Goal: Complete application form

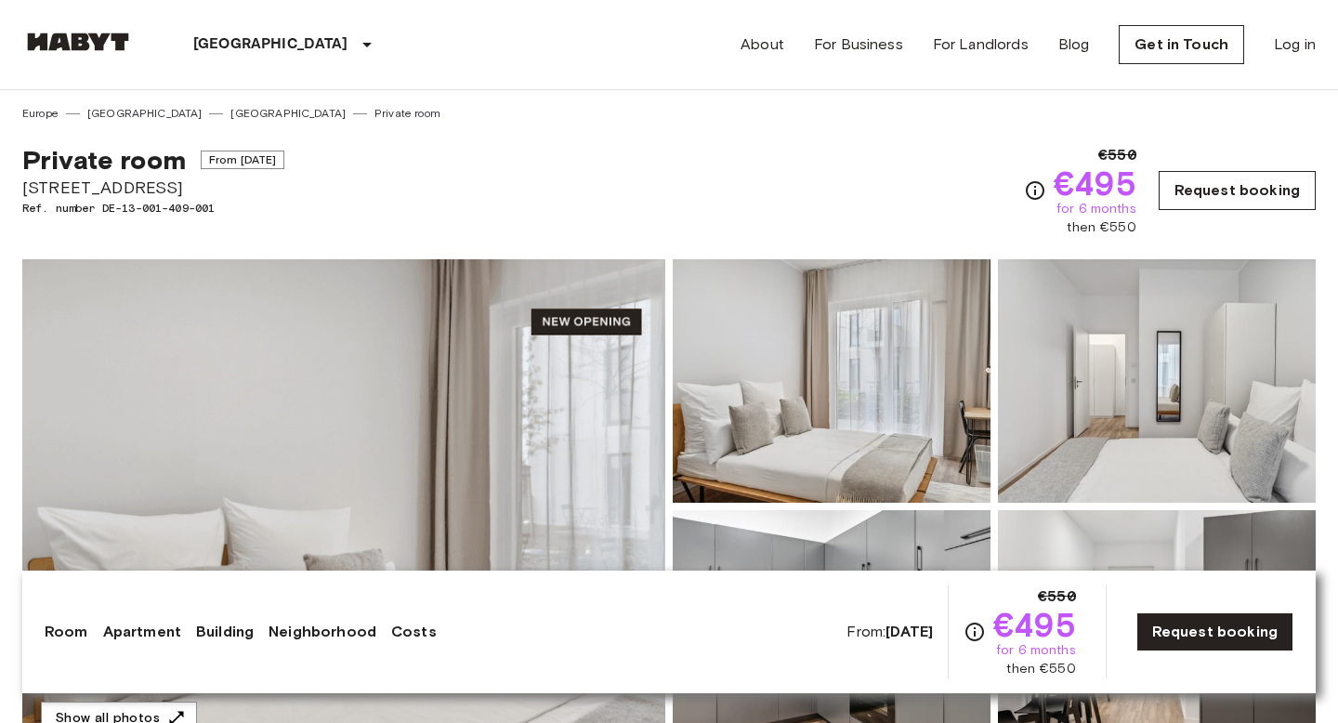
click at [1233, 175] on link "Request booking" at bounding box center [1236, 190] width 157 height 39
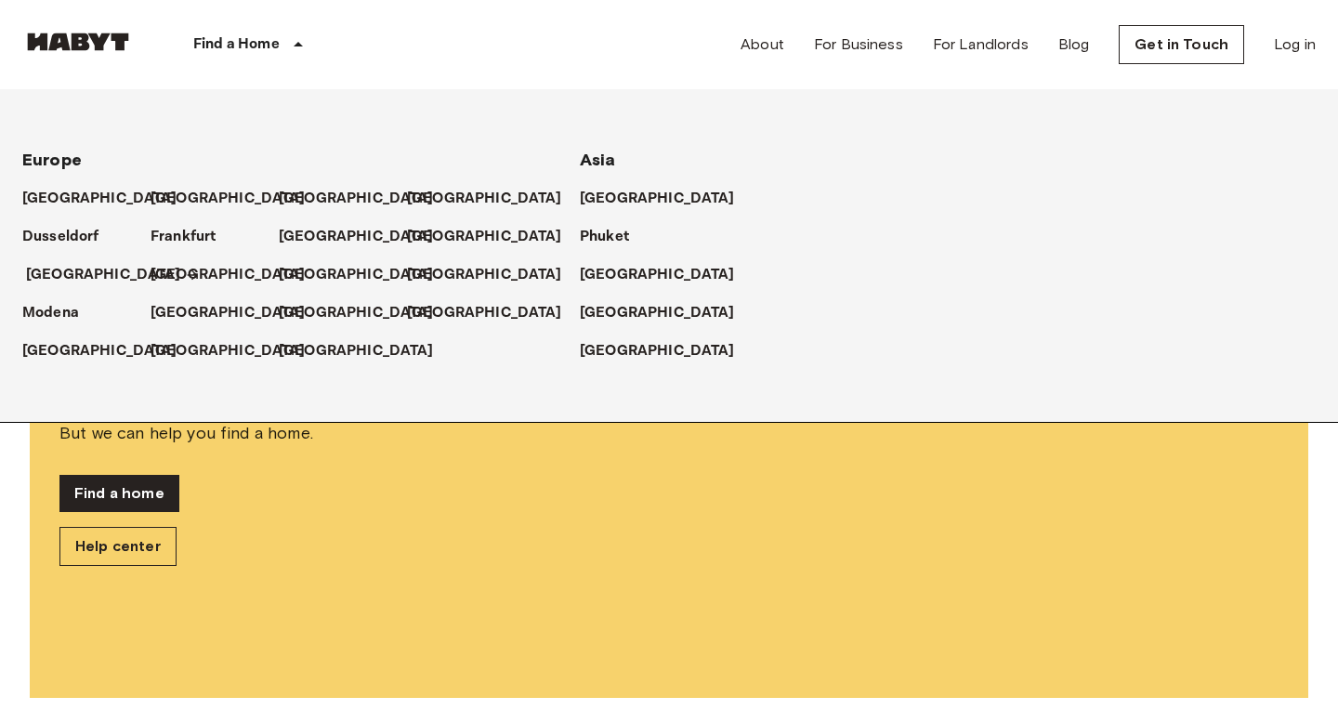
click at [56, 273] on p "[GEOGRAPHIC_DATA]" at bounding box center [103, 275] width 155 height 22
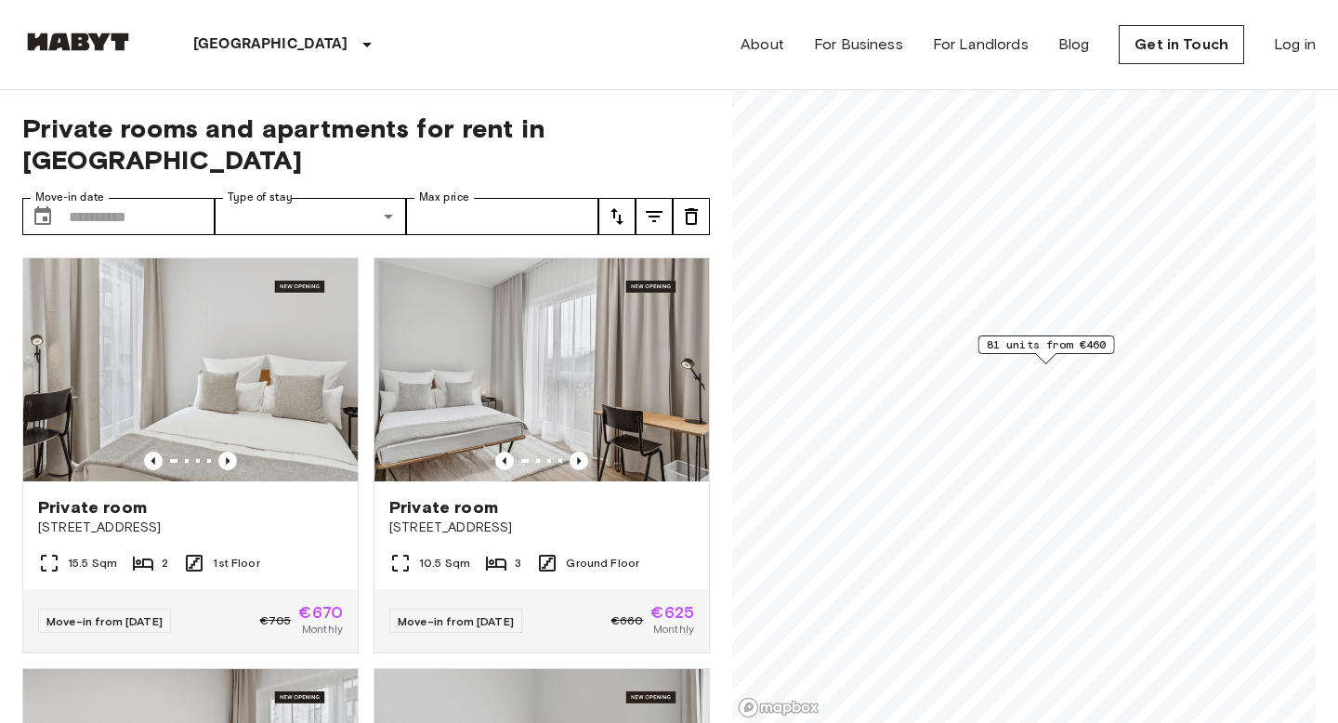
click at [724, 546] on div "Private rooms and apartments for rent in [GEOGRAPHIC_DATA] Move-in date ​ Move-…" at bounding box center [668, 407] width 1293 height 634
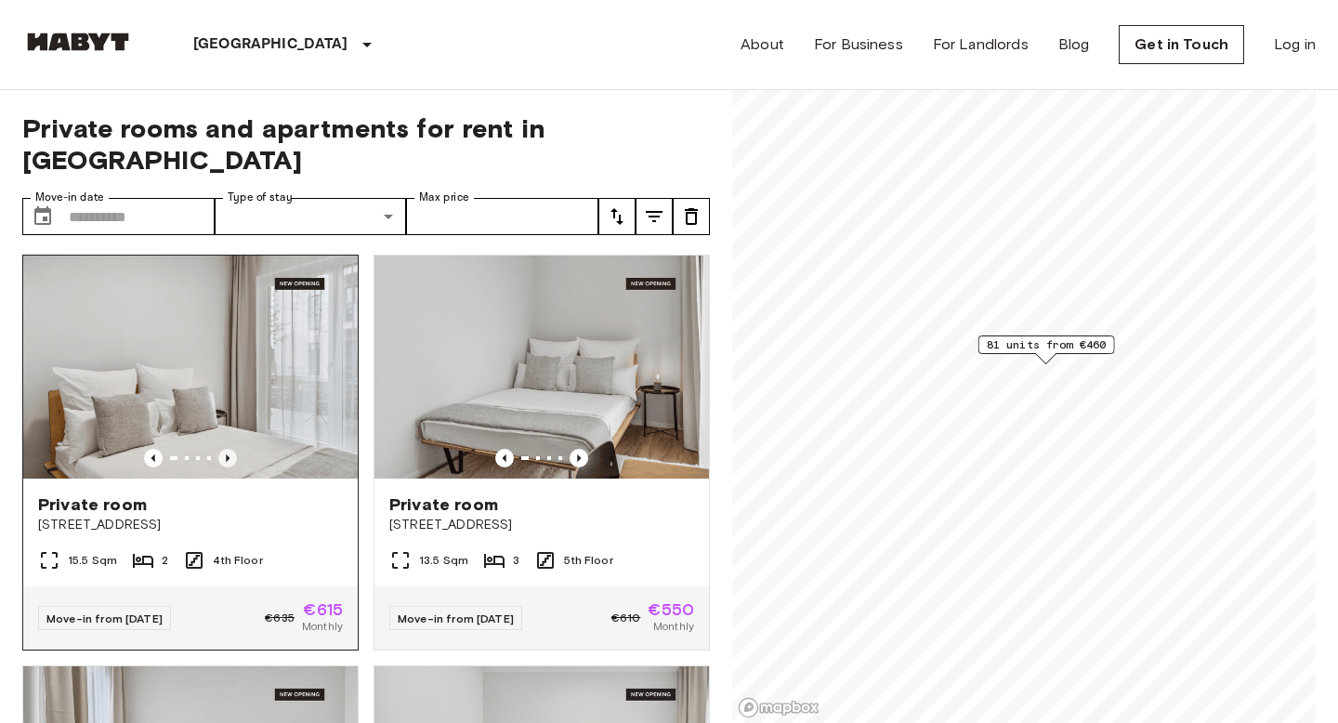
scroll to position [412, 0]
click at [229, 455] on icon "Previous image" at bounding box center [228, 458] width 4 height 7
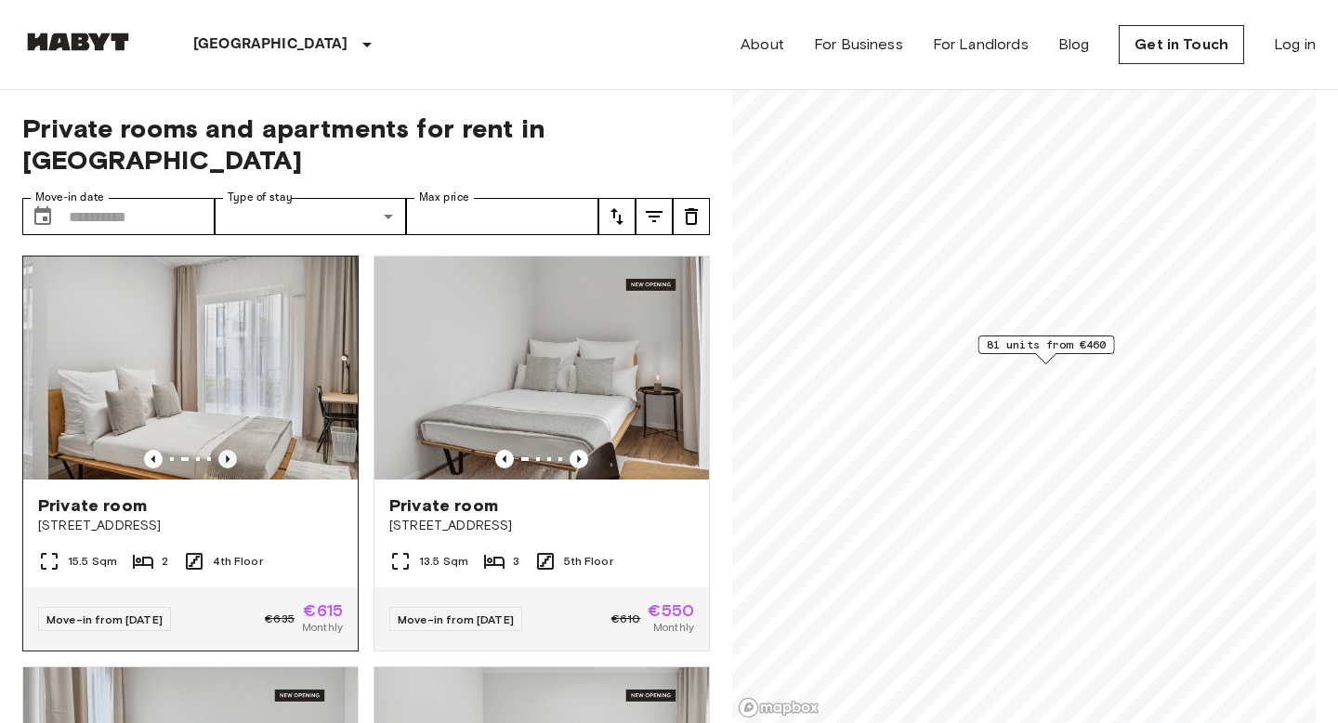
click at [229, 455] on icon "Previous image" at bounding box center [228, 458] width 4 height 7
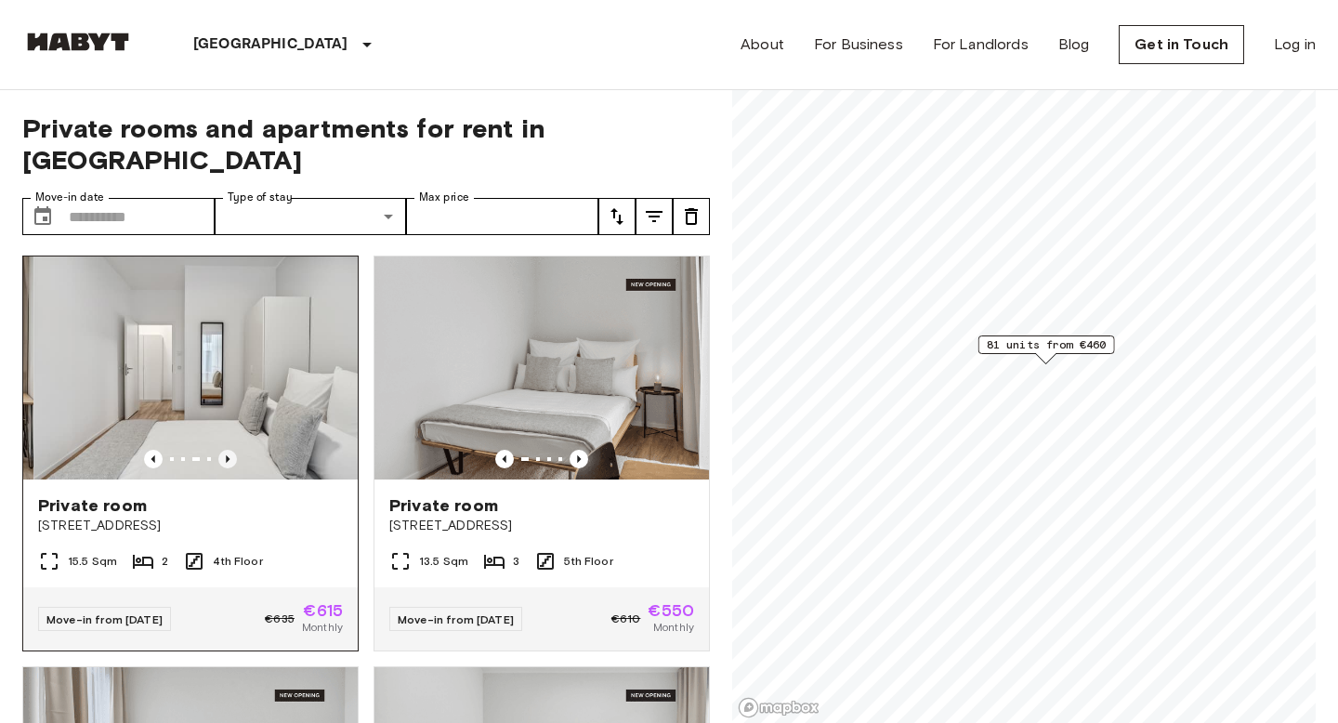
click at [229, 455] on icon "Previous image" at bounding box center [228, 458] width 4 height 7
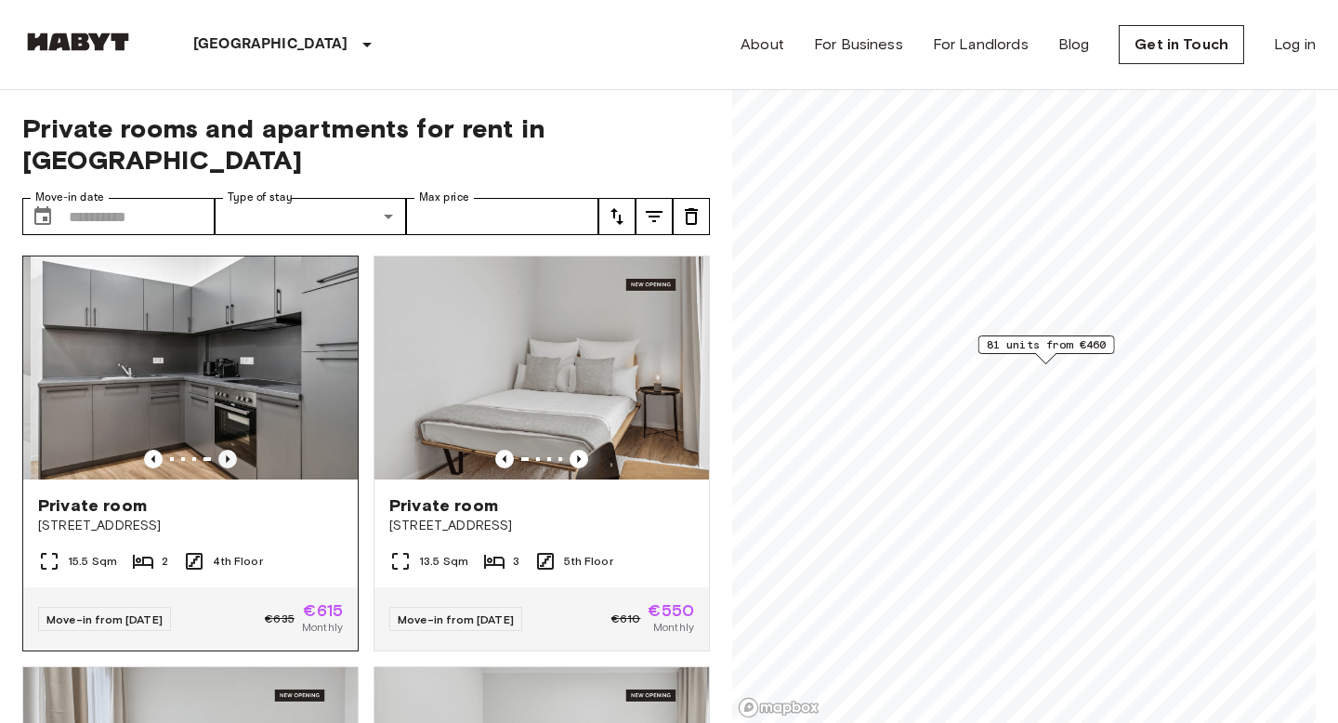
click at [229, 455] on icon "Previous image" at bounding box center [228, 458] width 4 height 7
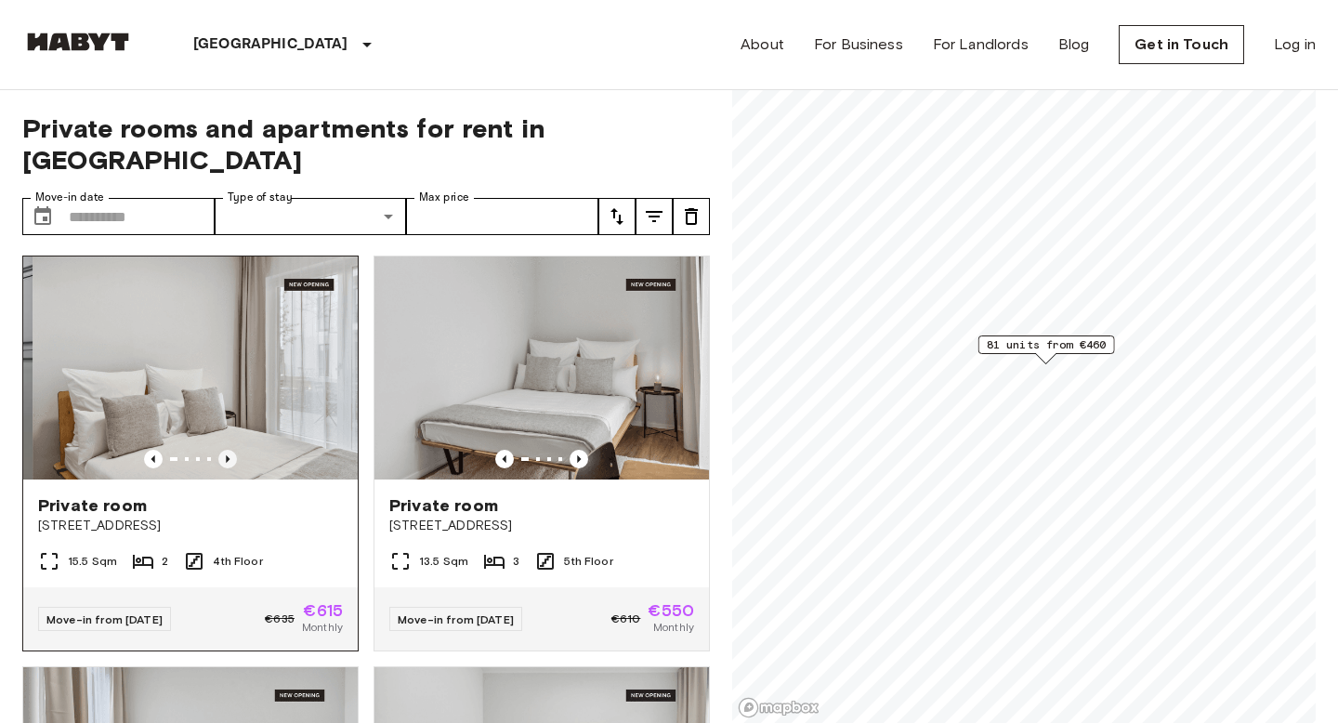
click at [229, 455] on icon "Previous image" at bounding box center [228, 458] width 4 height 7
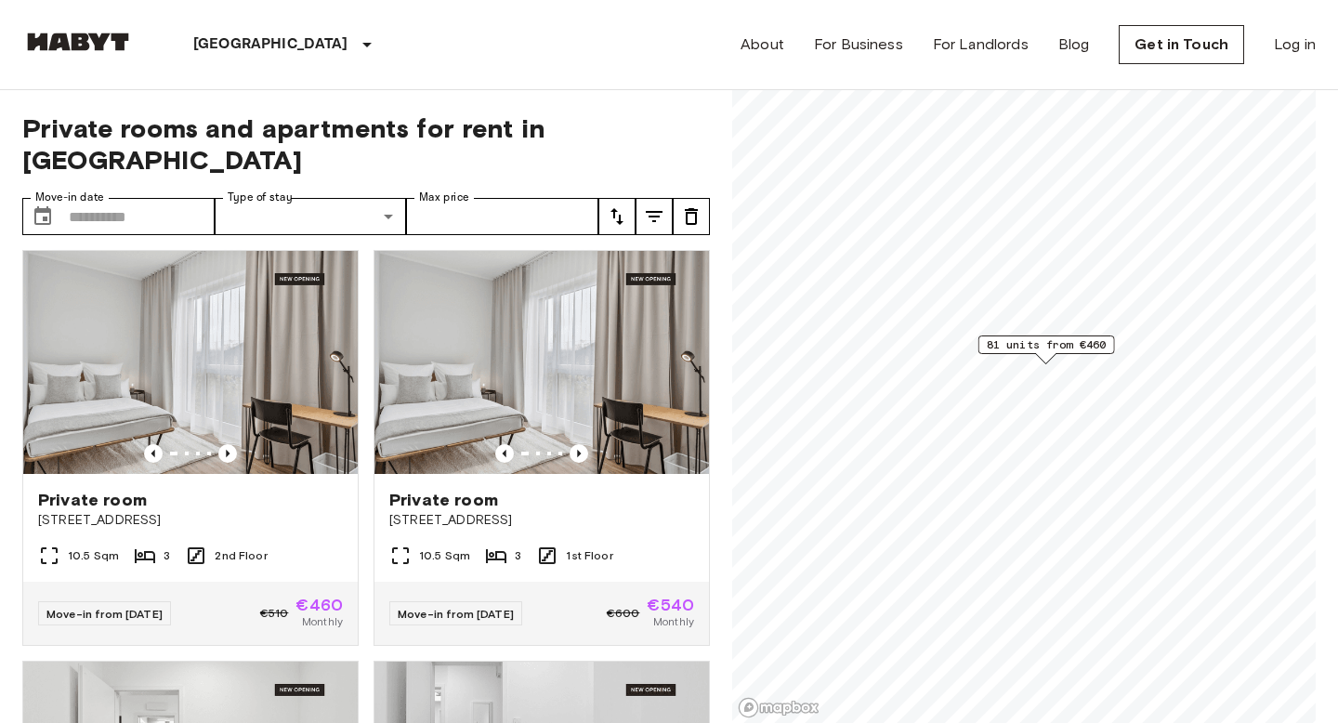
scroll to position [1237, 0]
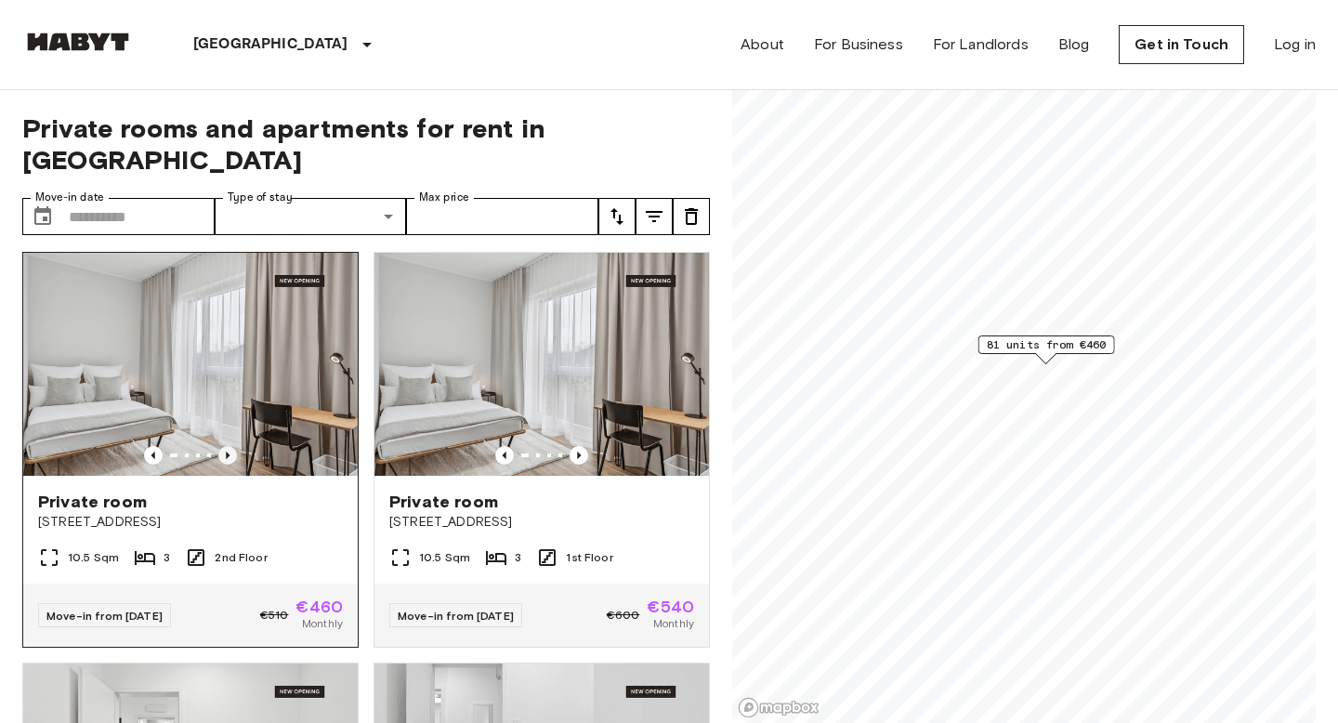
click at [222, 446] on icon "Previous image" at bounding box center [227, 455] width 19 height 19
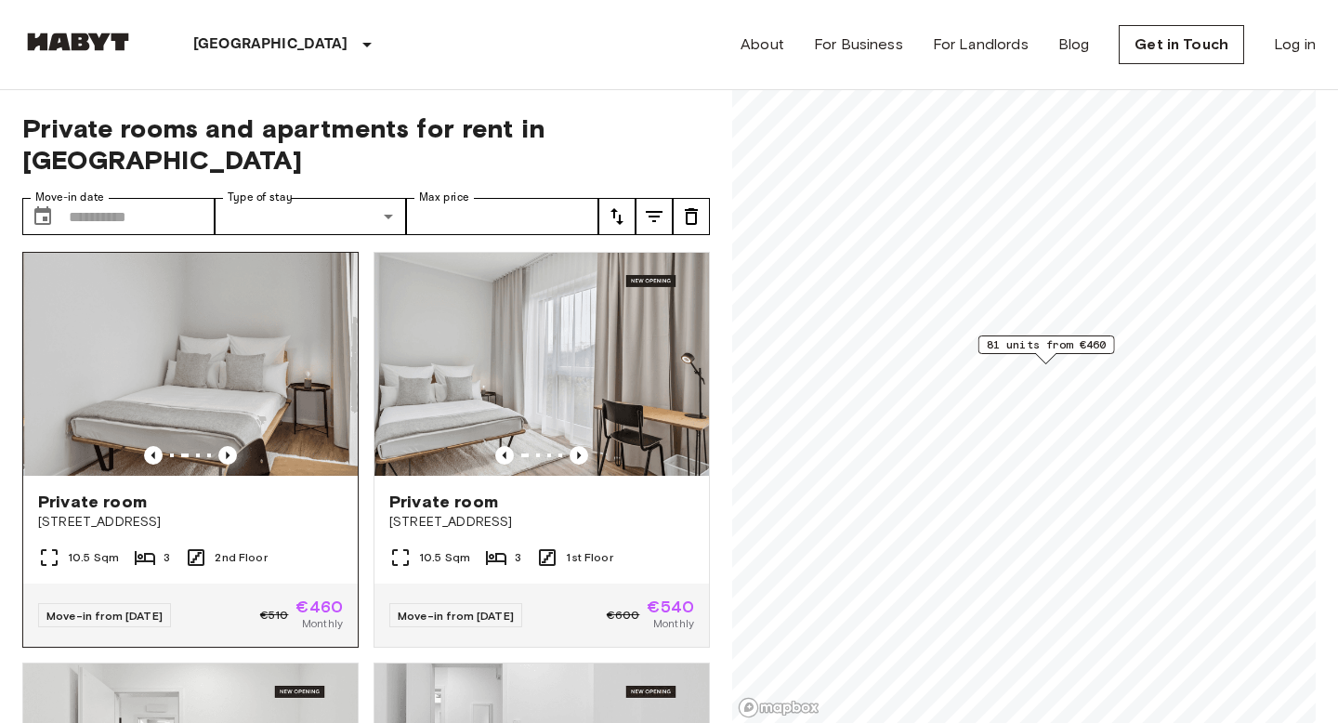
click at [176, 513] on span "[STREET_ADDRESS]" at bounding box center [190, 522] width 305 height 19
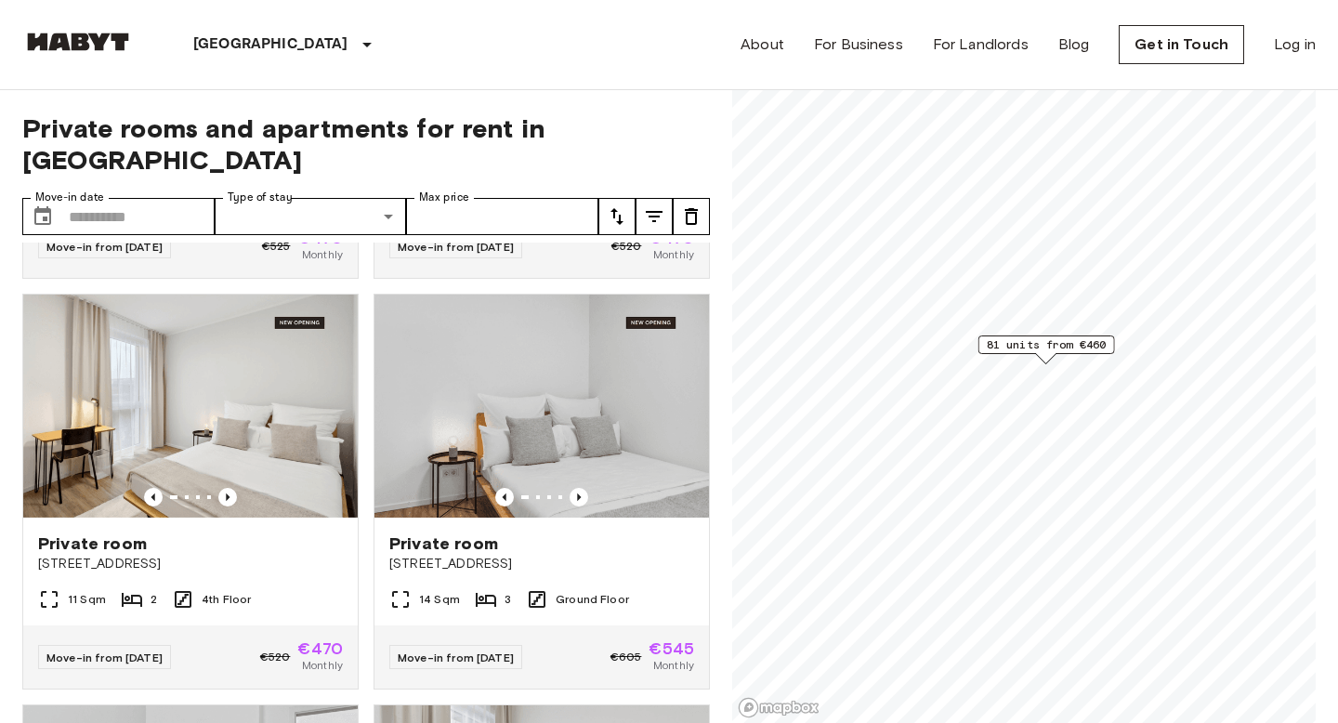
scroll to position [2022, 0]
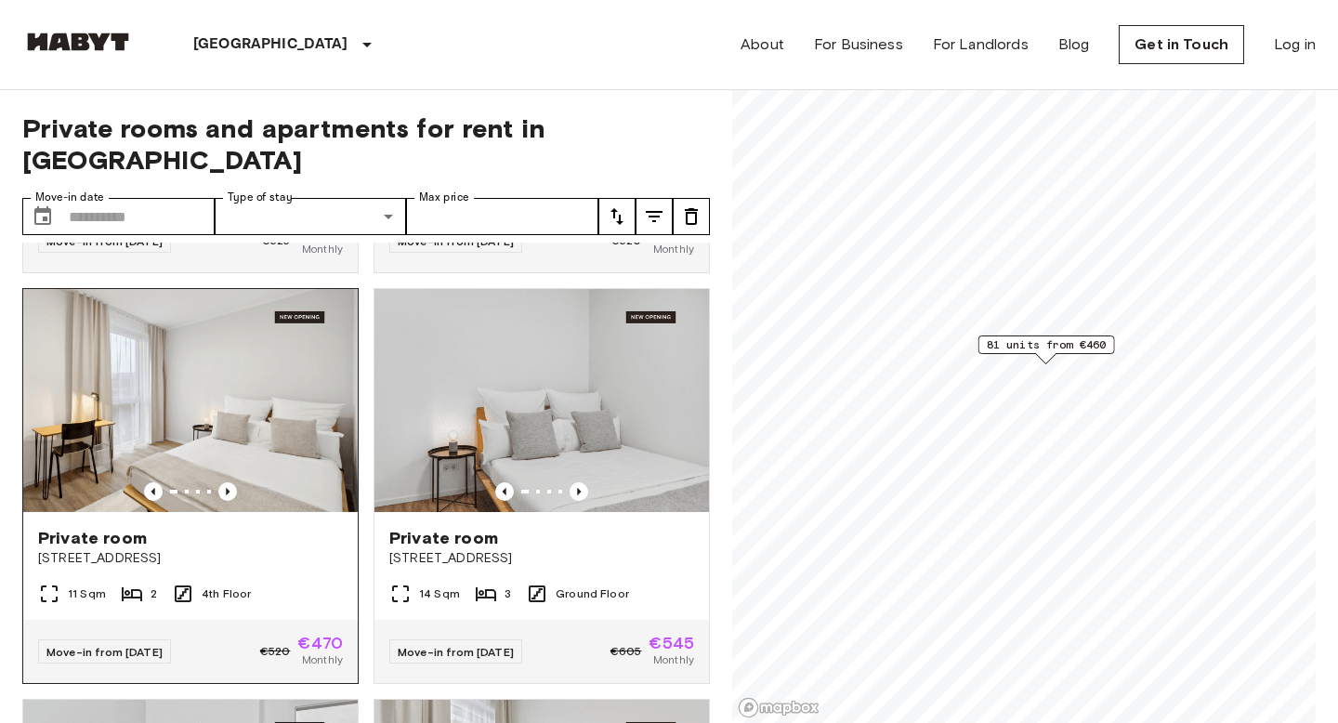
click at [187, 527] on div "Private room" at bounding box center [190, 538] width 305 height 22
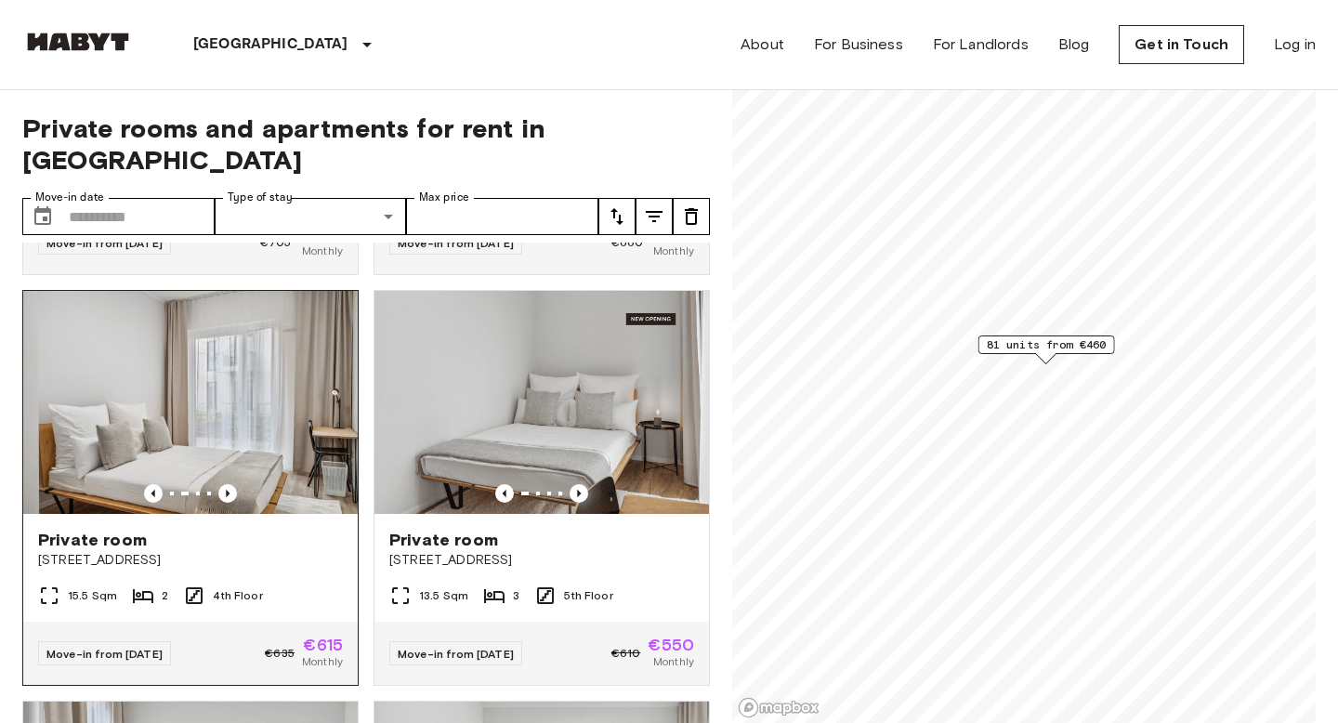
scroll to position [399, 0]
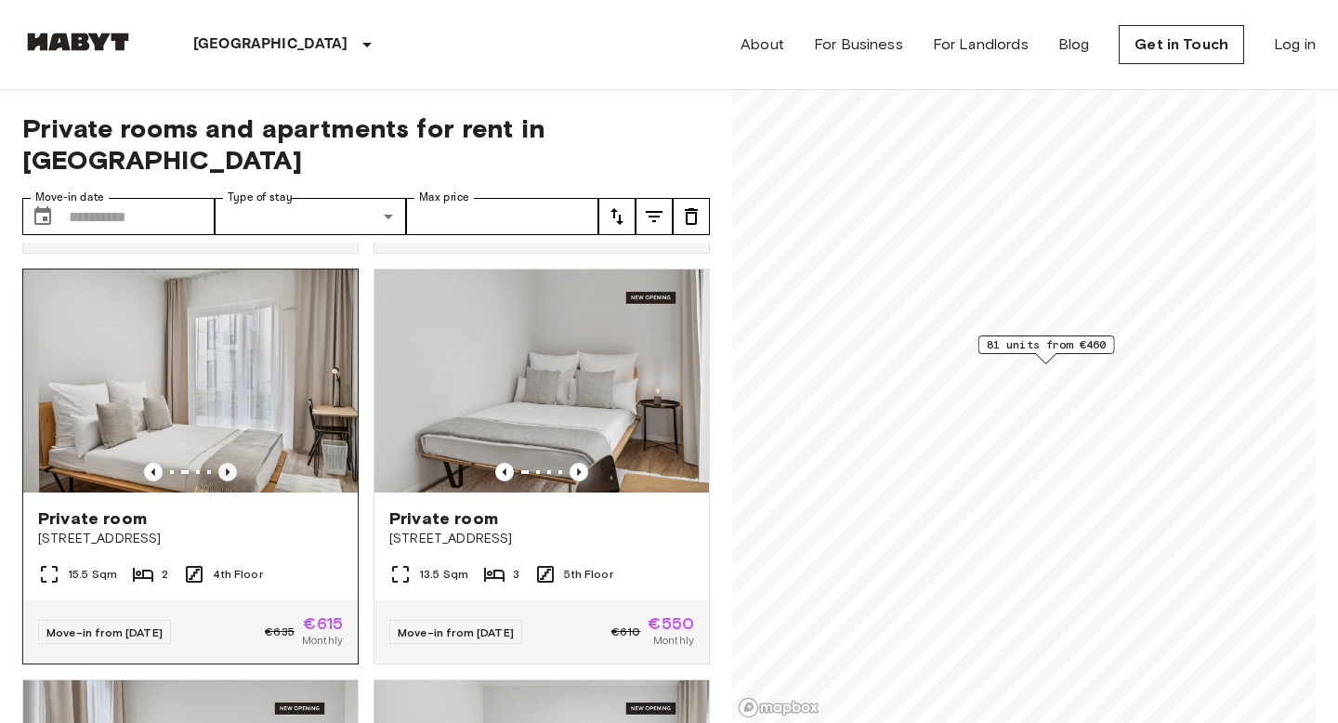
click at [229, 463] on icon "Previous image" at bounding box center [227, 472] width 19 height 19
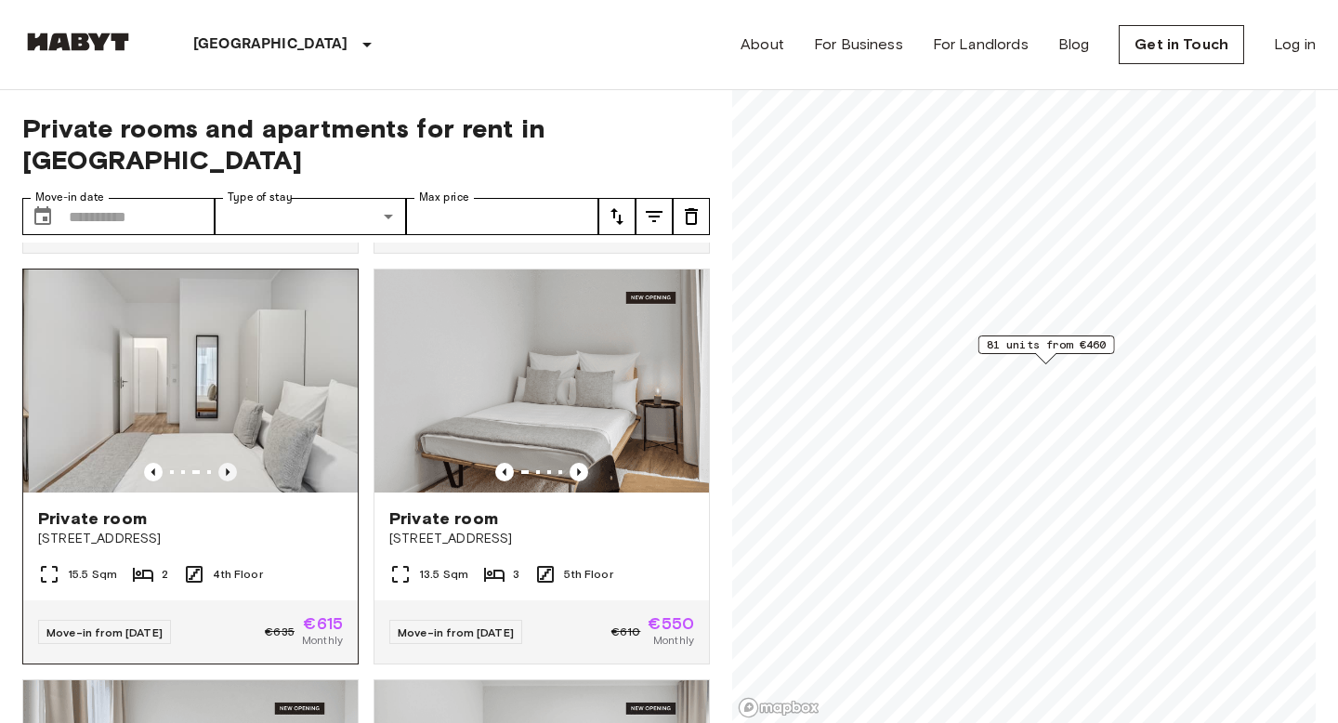
click at [229, 463] on icon "Previous image" at bounding box center [227, 472] width 19 height 19
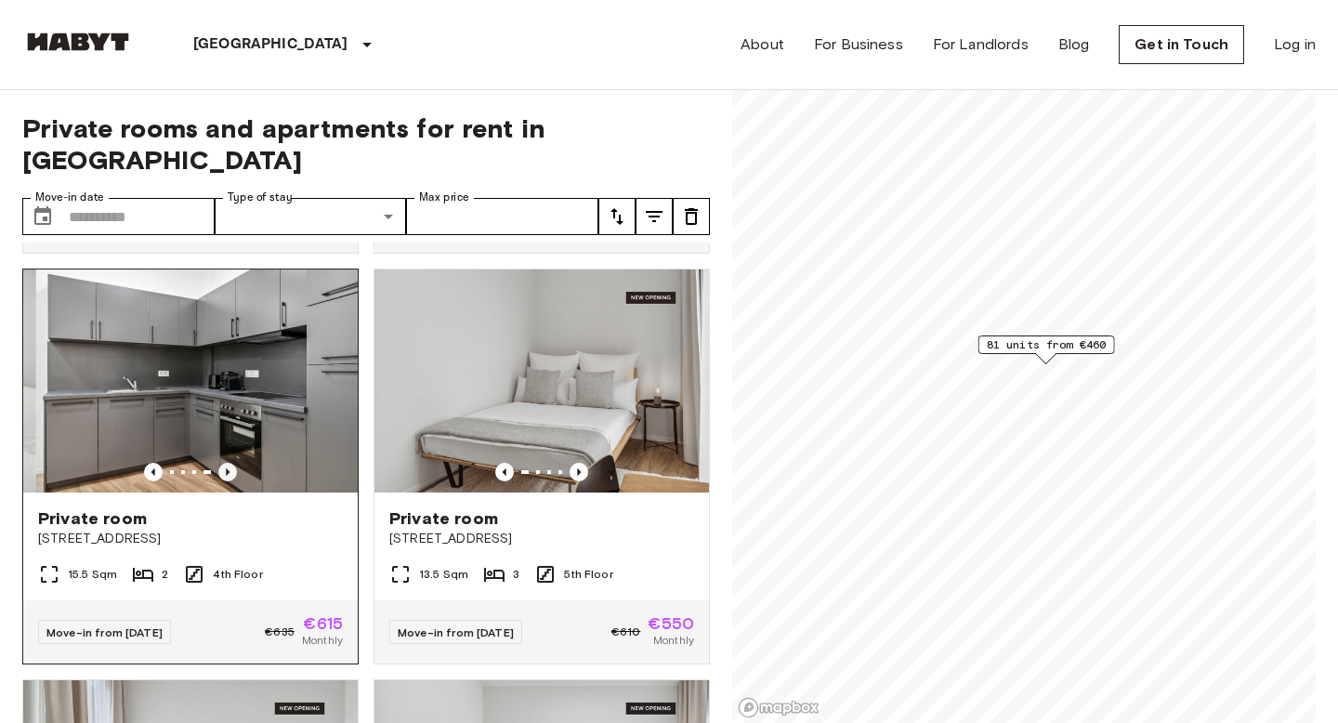
click at [229, 463] on icon "Previous image" at bounding box center [227, 472] width 19 height 19
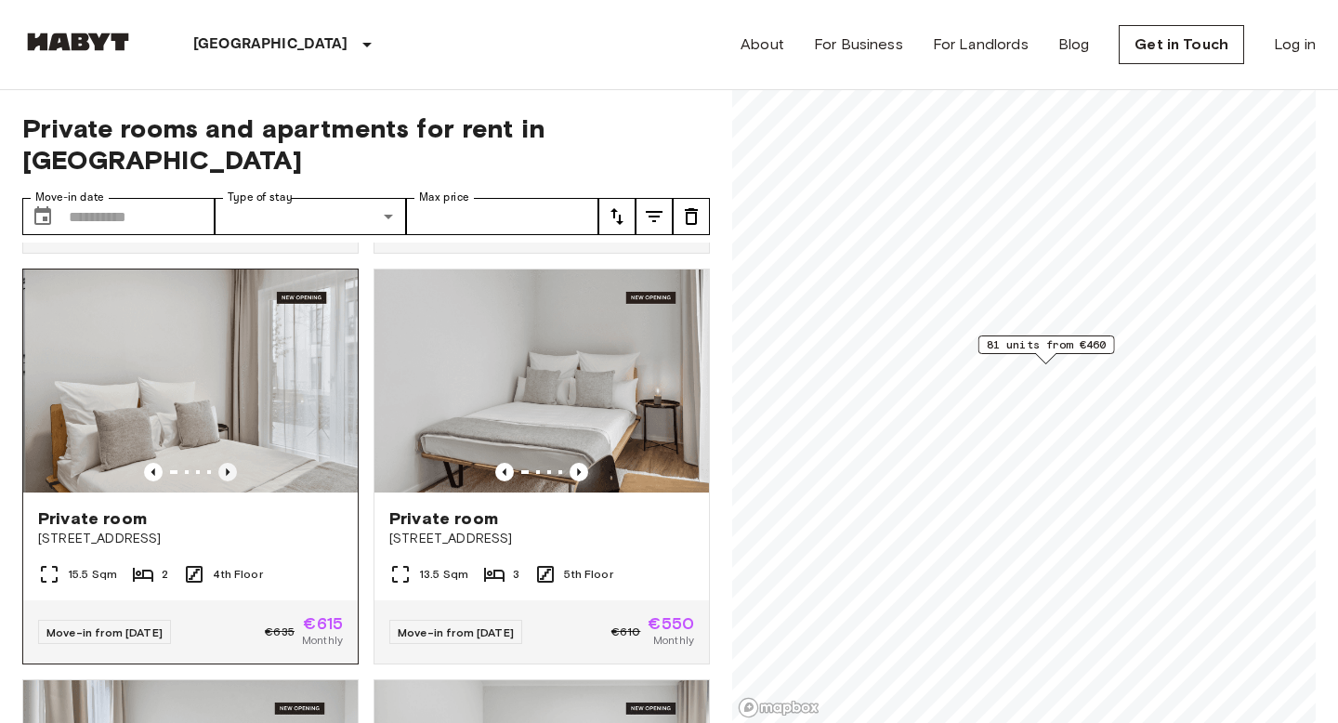
click at [229, 463] on icon "Previous image" at bounding box center [227, 472] width 19 height 19
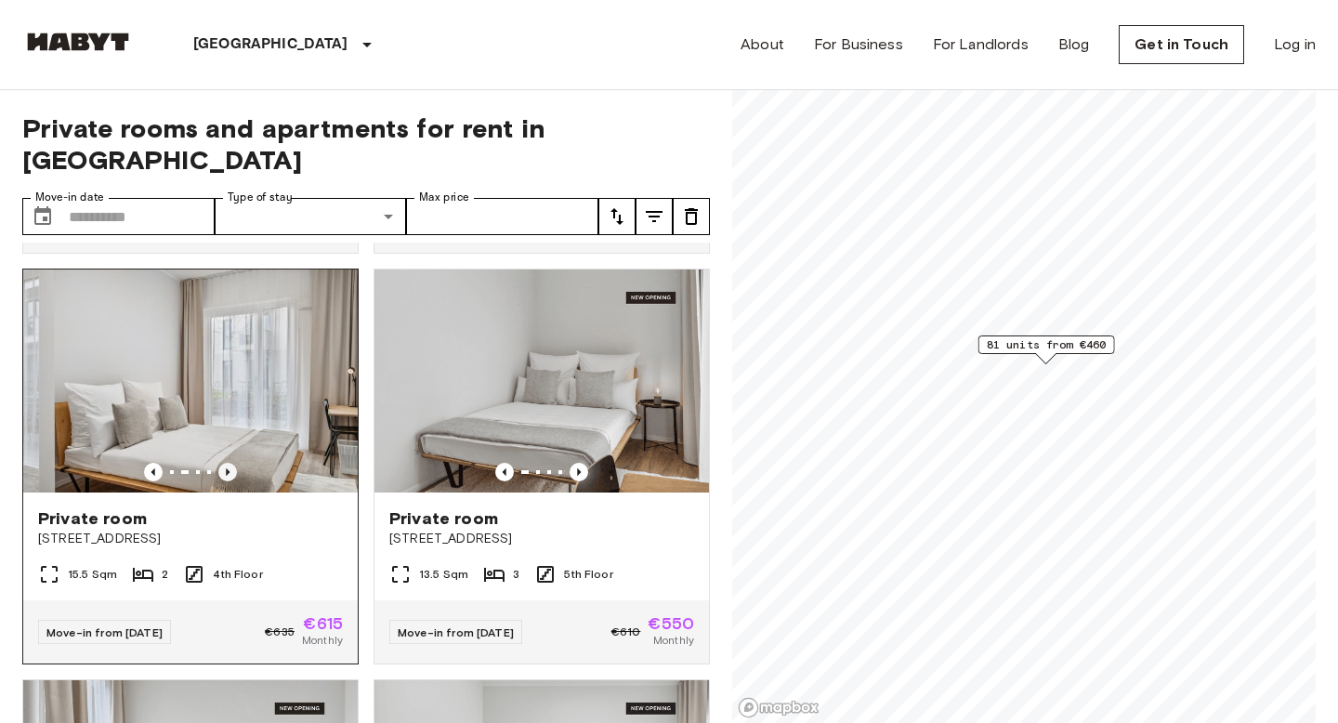
click at [229, 463] on icon "Previous image" at bounding box center [227, 472] width 19 height 19
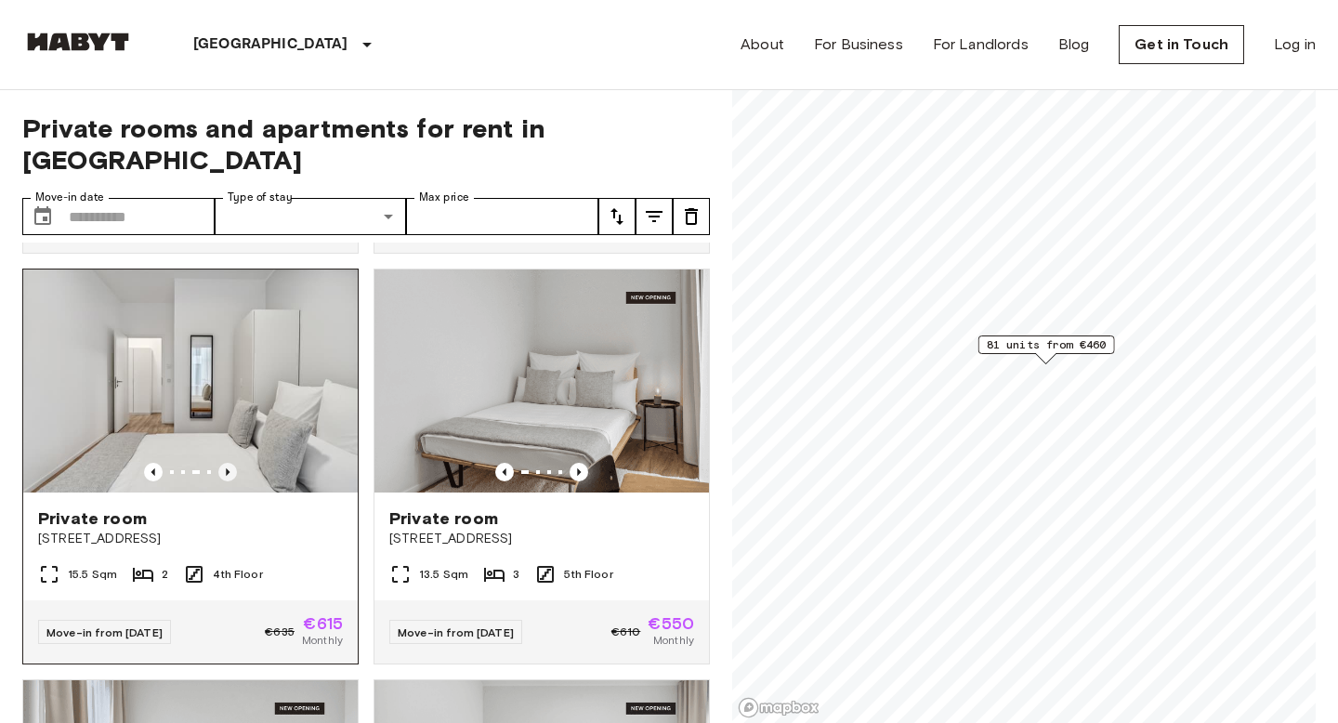
click at [229, 463] on icon "Previous image" at bounding box center [227, 472] width 19 height 19
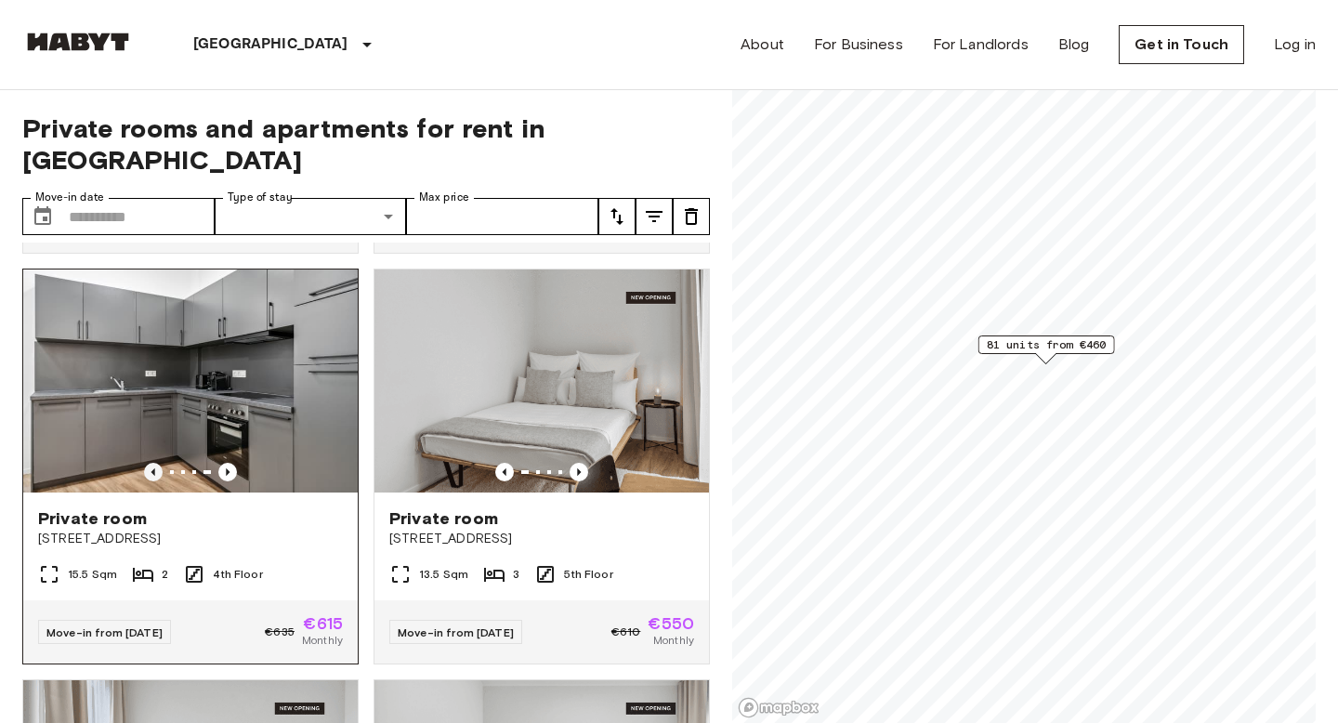
click at [150, 463] on icon "Previous image" at bounding box center [153, 472] width 19 height 19
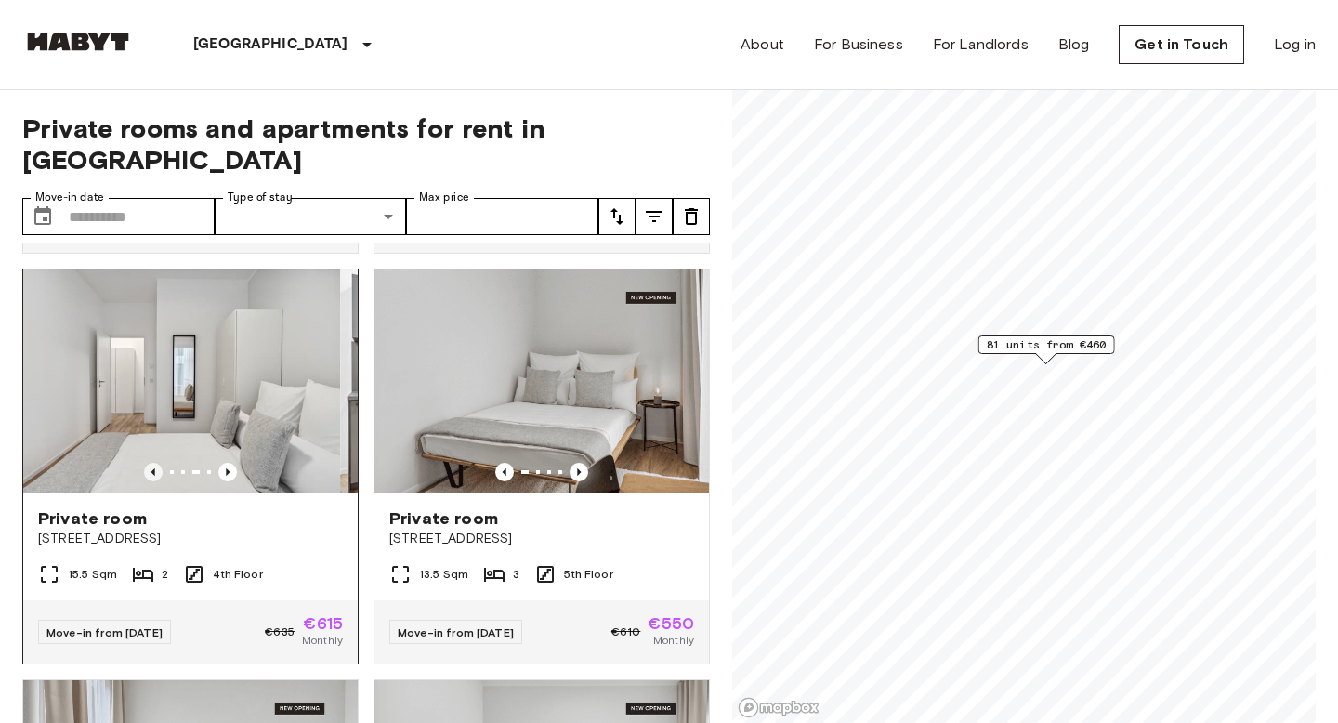
click at [150, 463] on icon "Previous image" at bounding box center [153, 472] width 19 height 19
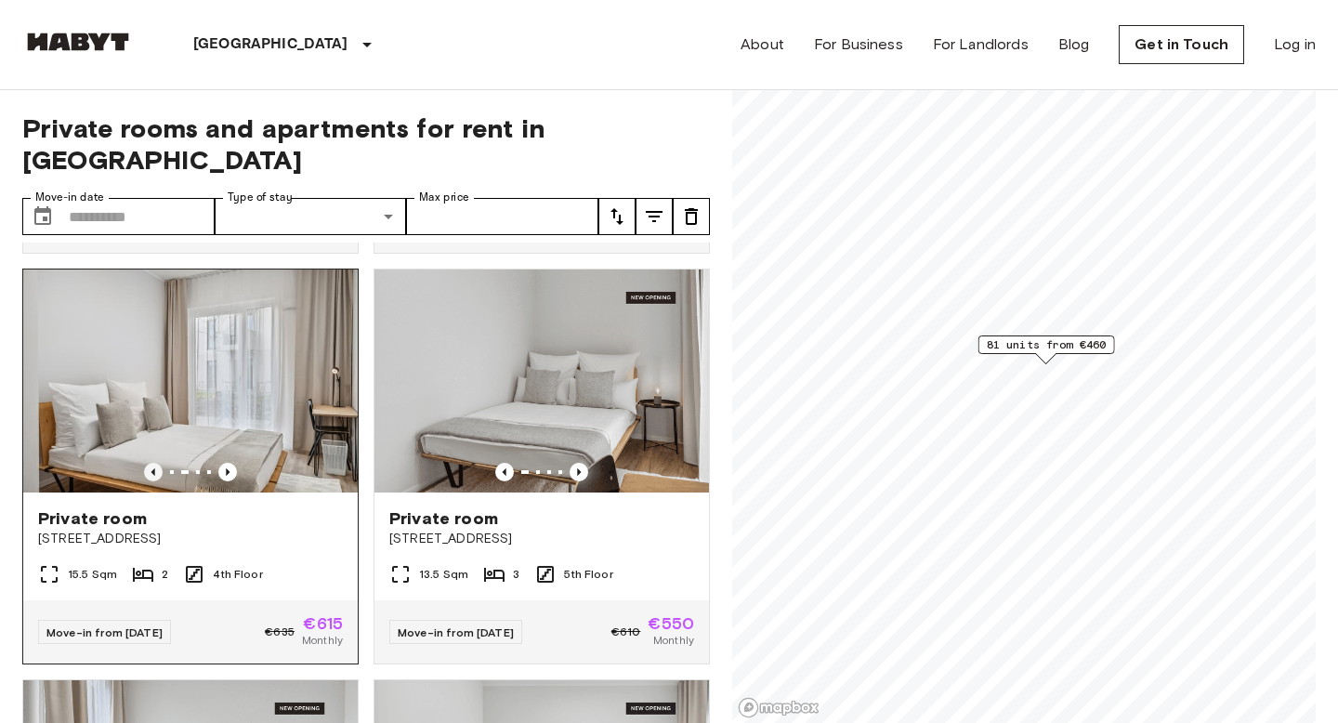
click at [150, 463] on icon "Previous image" at bounding box center [153, 472] width 19 height 19
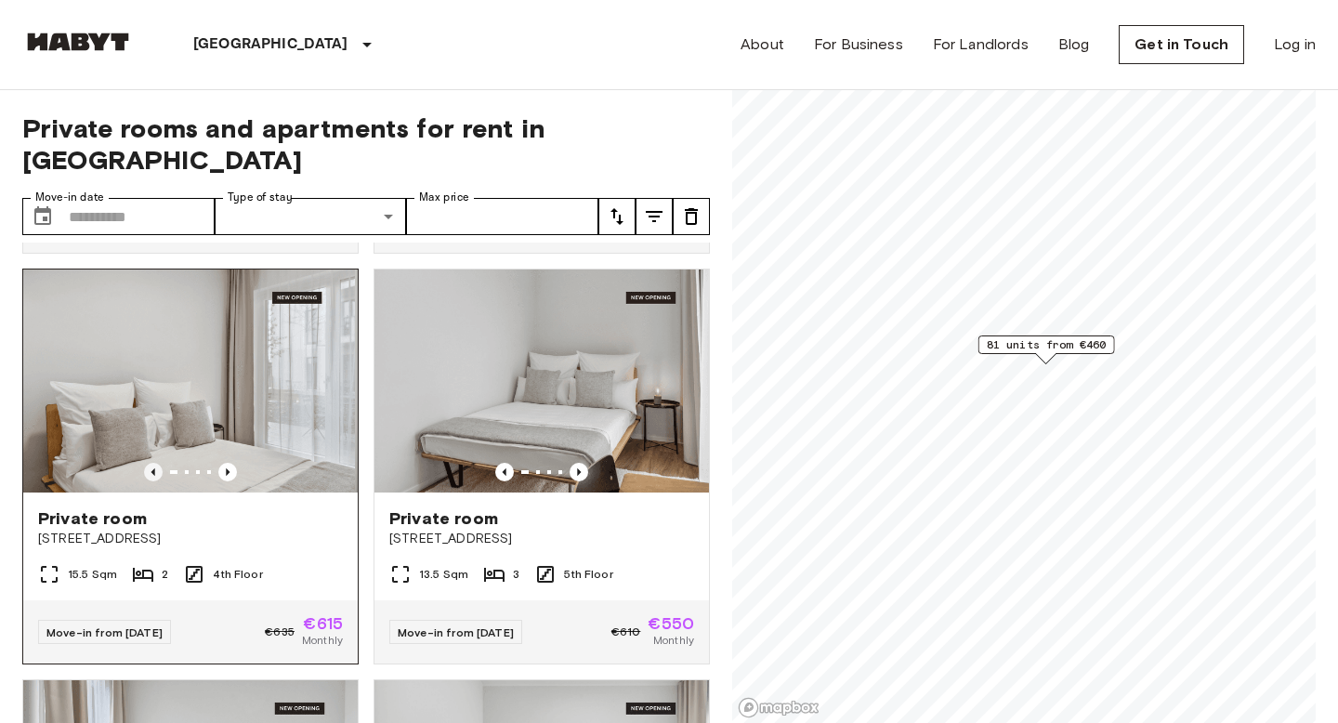
click at [150, 463] on icon "Previous image" at bounding box center [153, 472] width 19 height 19
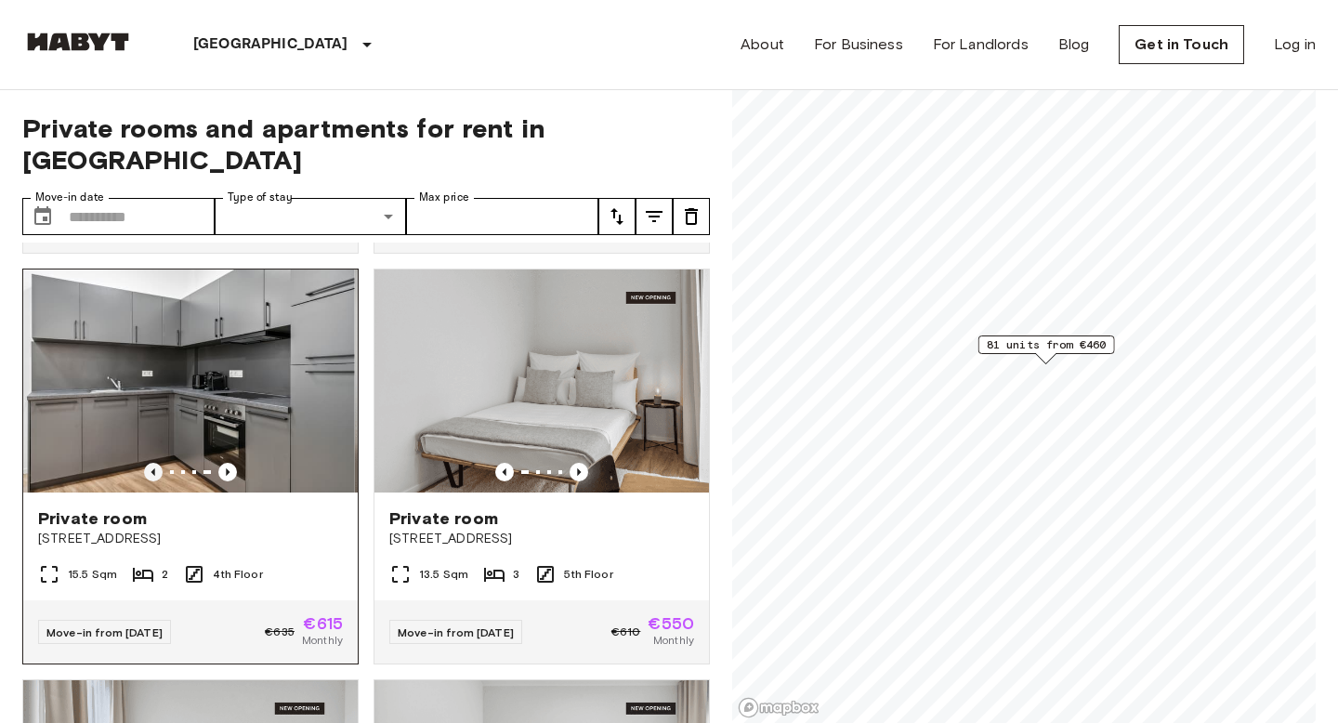
click at [150, 463] on icon "Previous image" at bounding box center [153, 472] width 19 height 19
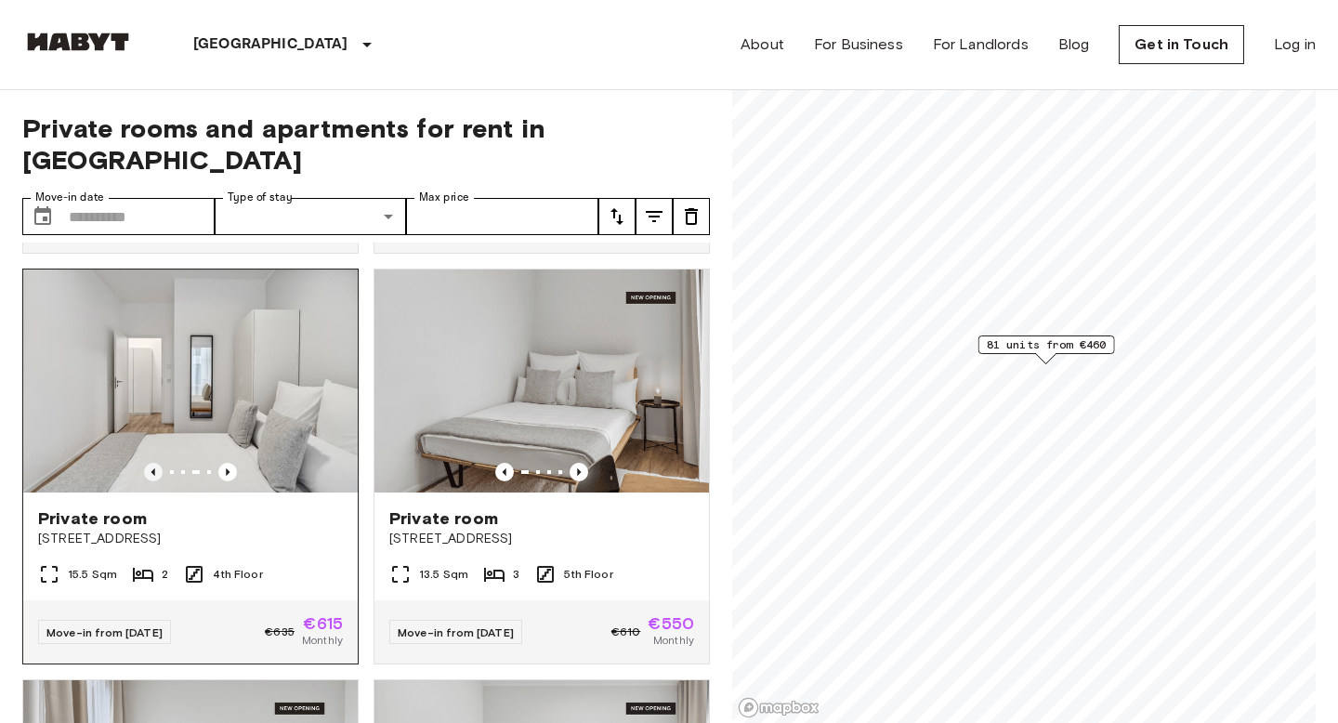
click at [150, 463] on icon "Previous image" at bounding box center [153, 472] width 19 height 19
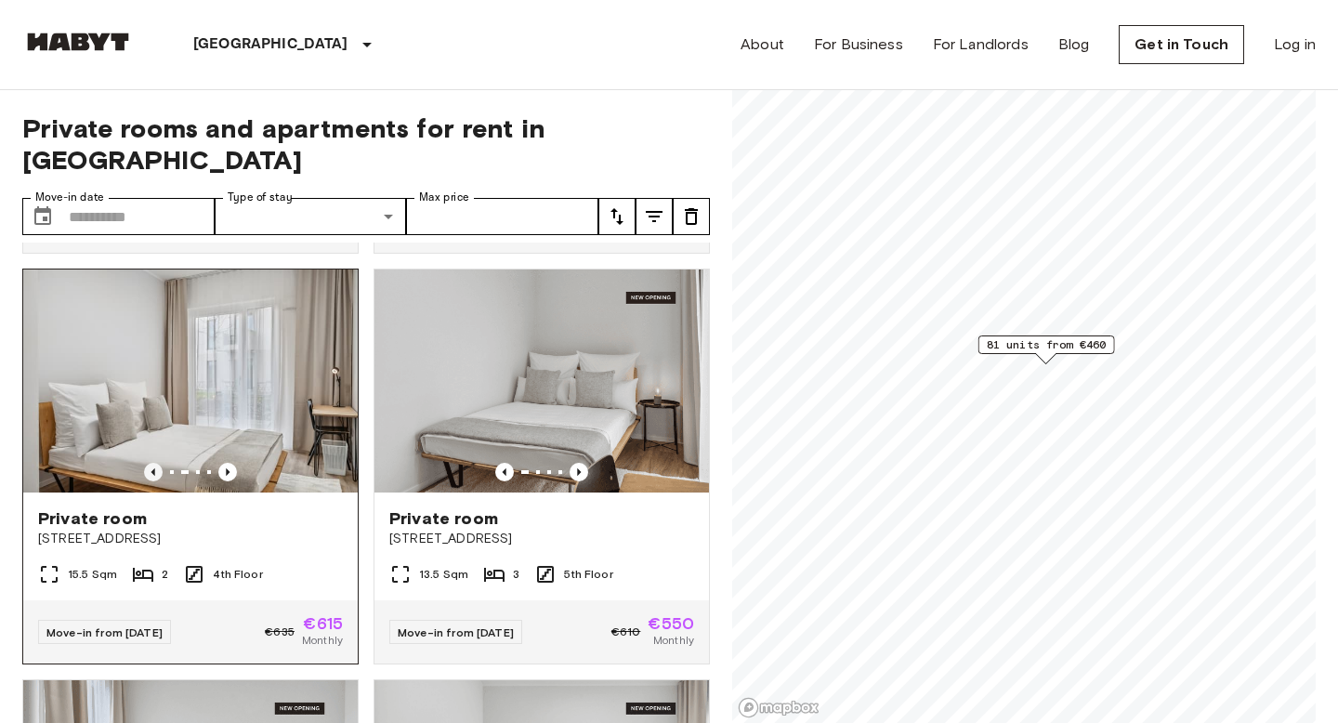
click at [150, 463] on icon "Previous image" at bounding box center [153, 472] width 19 height 19
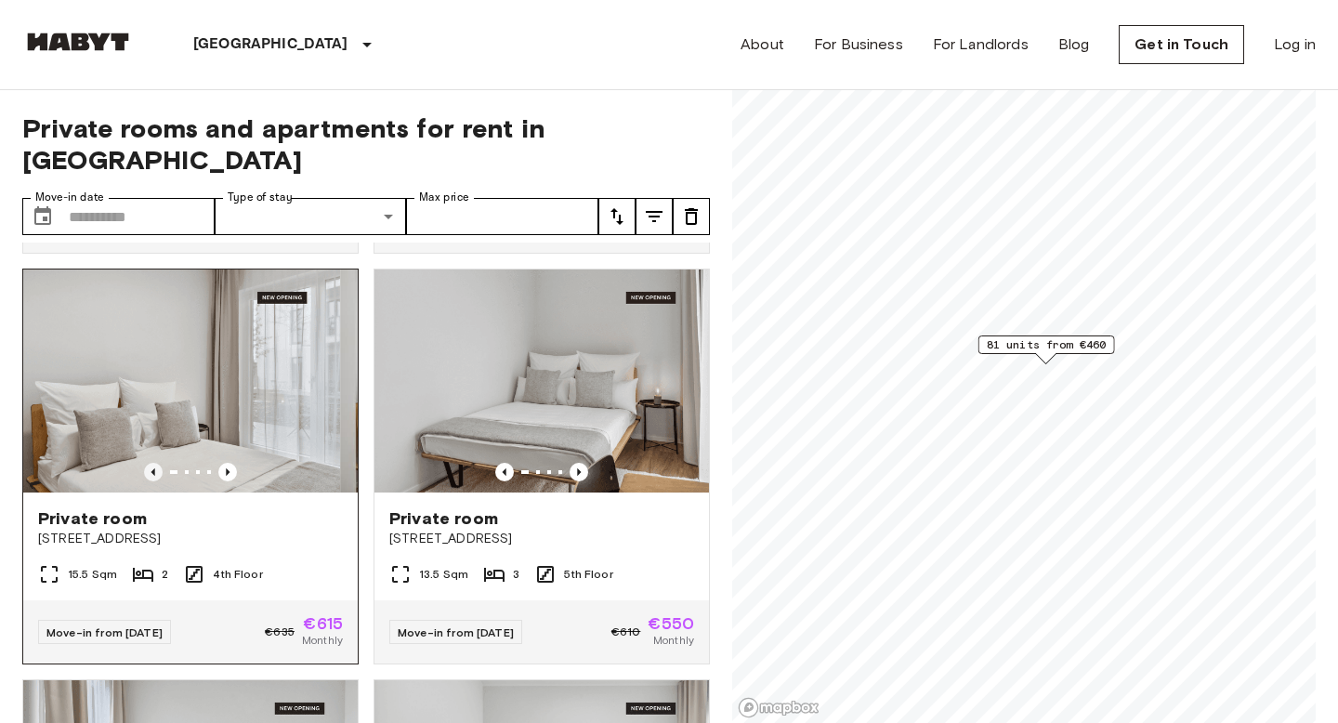
click at [150, 463] on icon "Previous image" at bounding box center [153, 472] width 19 height 19
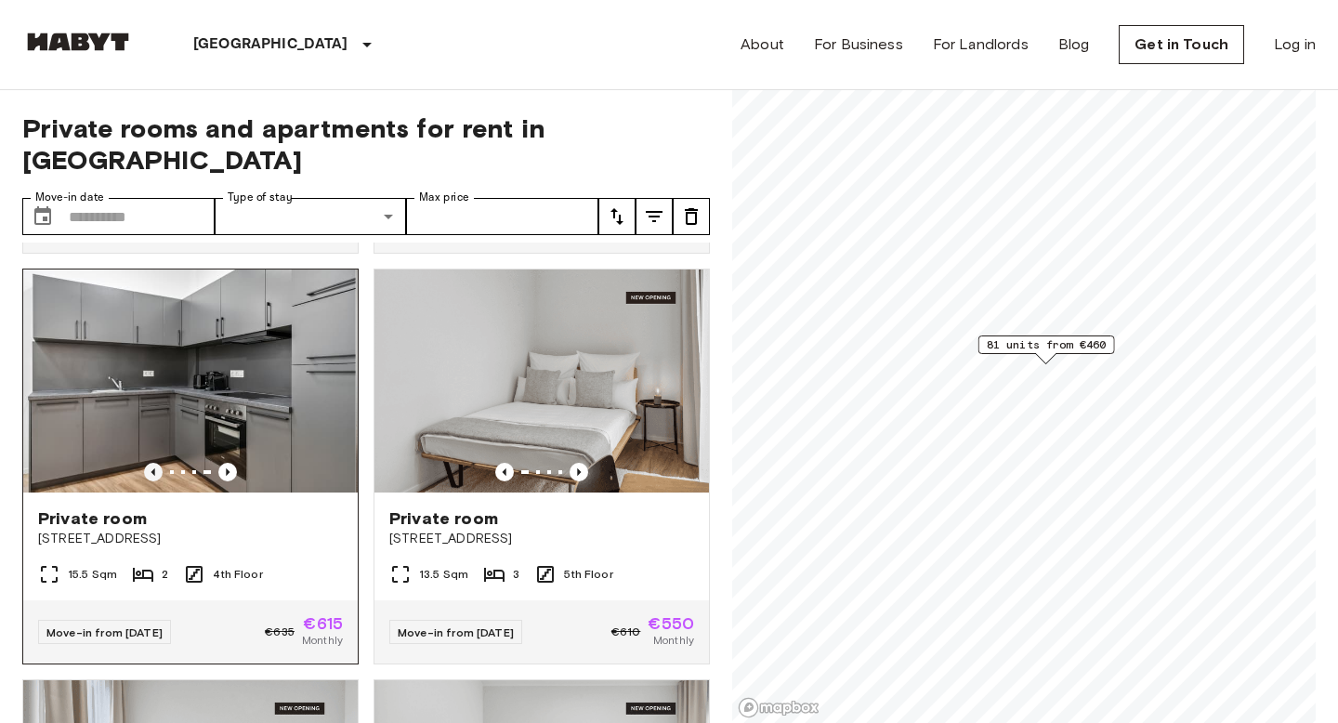
click at [150, 463] on icon "Previous image" at bounding box center [153, 472] width 19 height 19
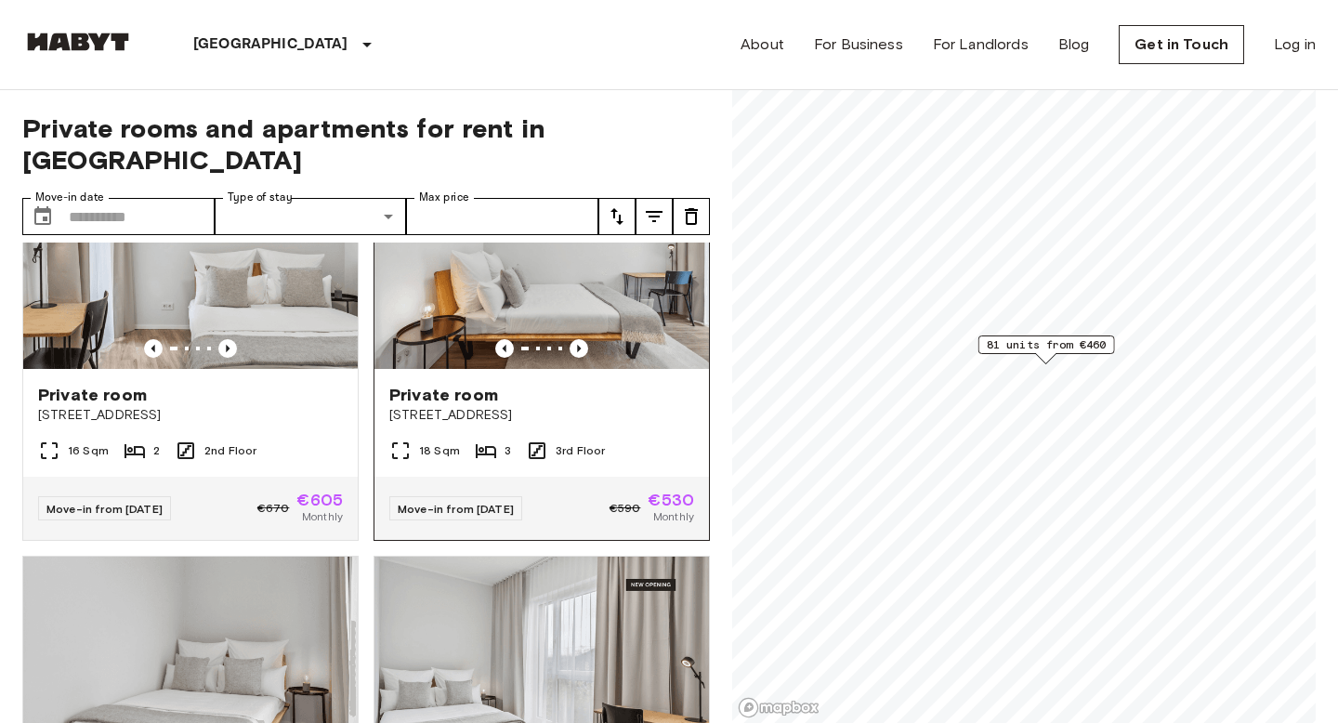
scroll to position [917, 0]
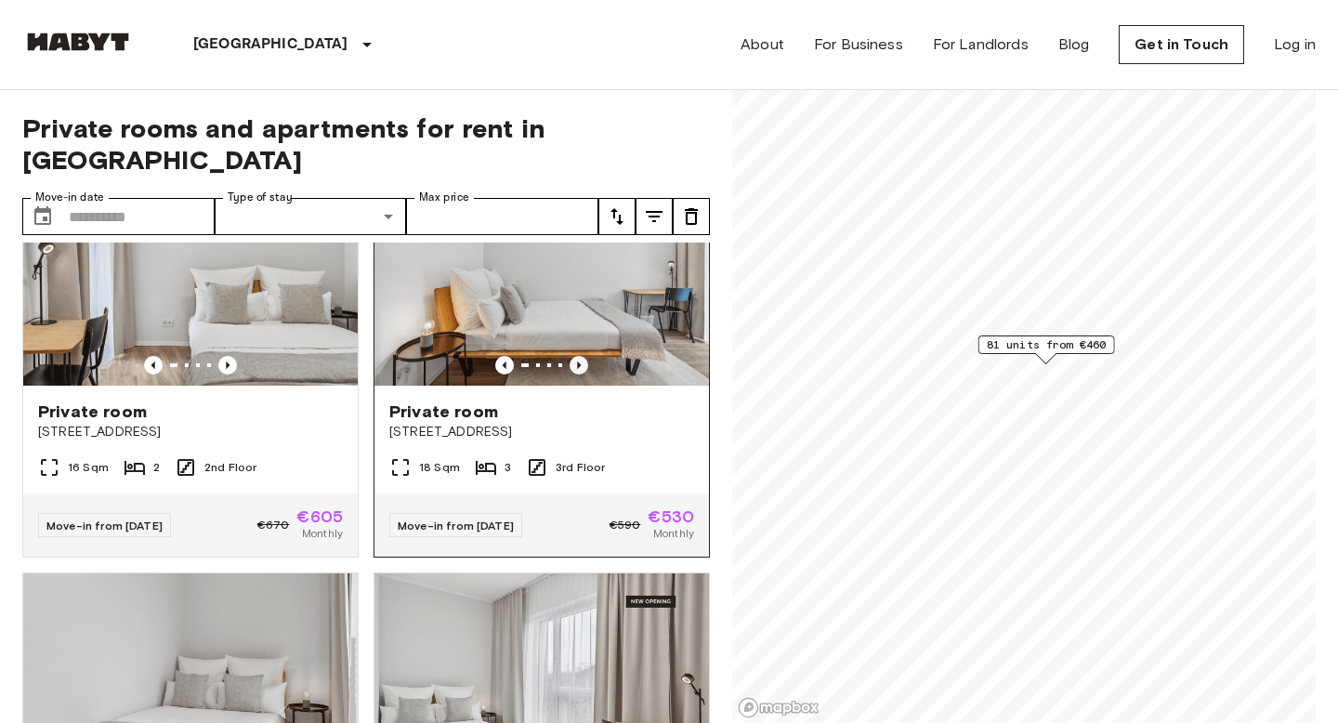
click at [576, 356] on icon "Previous image" at bounding box center [578, 365] width 19 height 19
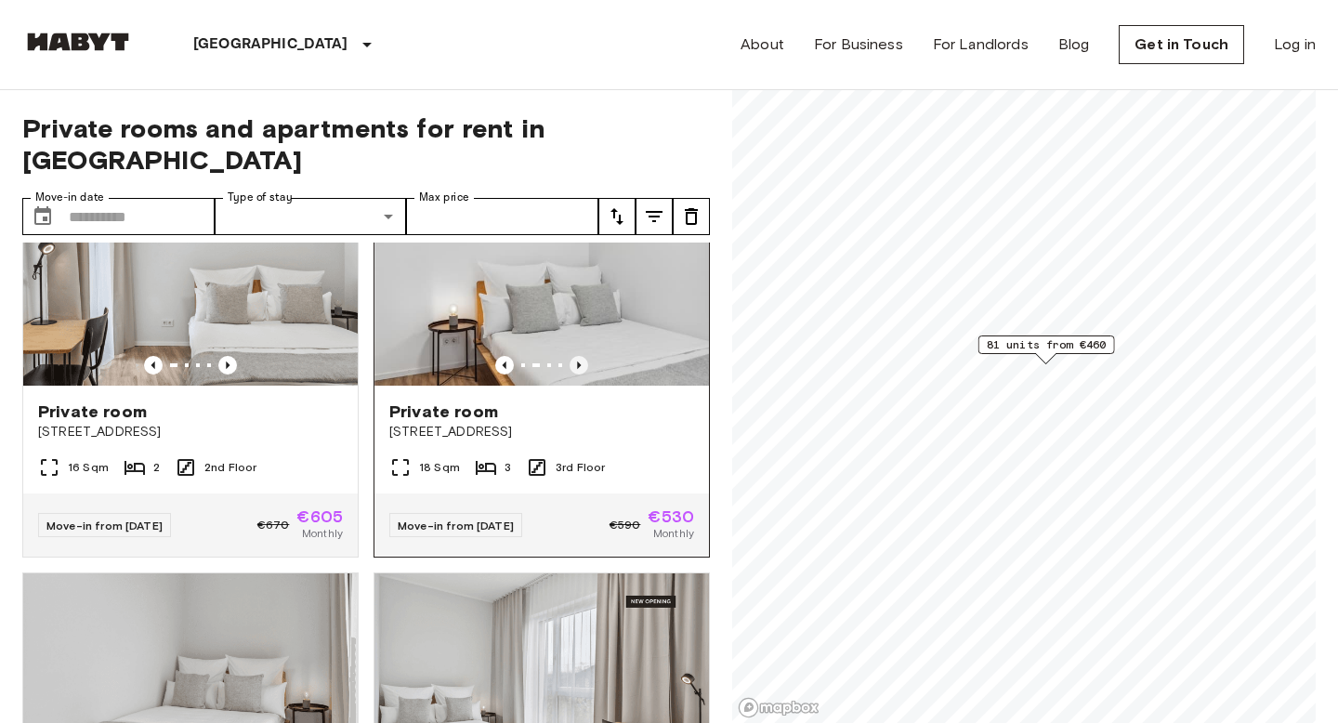
click at [576, 356] on icon "Previous image" at bounding box center [578, 365] width 19 height 19
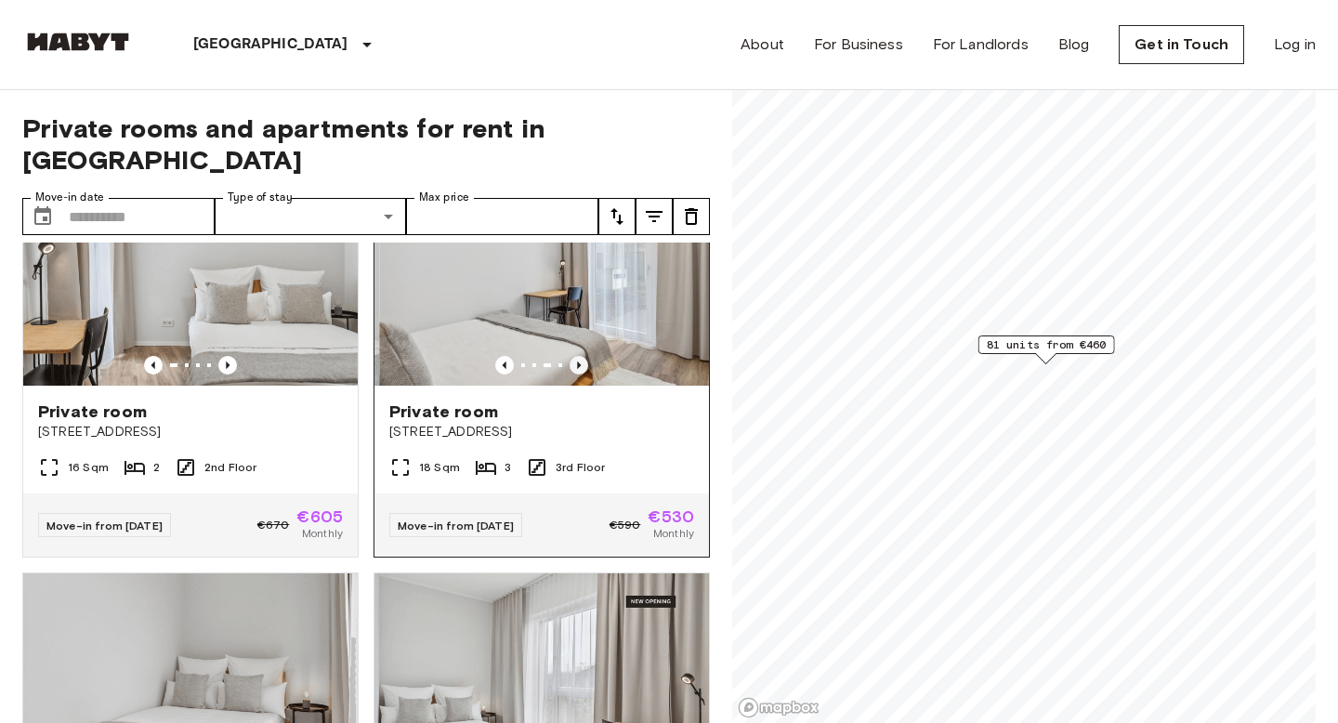
click at [576, 356] on icon "Previous image" at bounding box center [578, 365] width 19 height 19
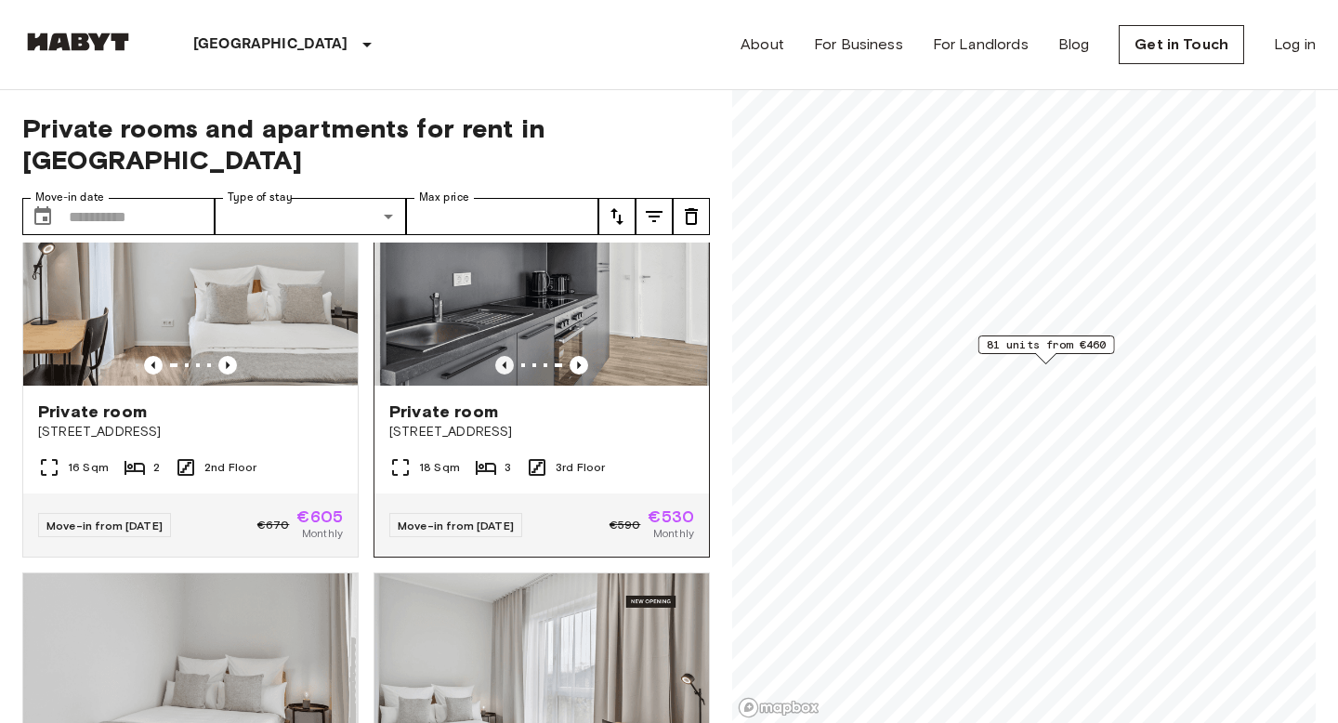
click at [501, 356] on icon "Previous image" at bounding box center [504, 365] width 19 height 19
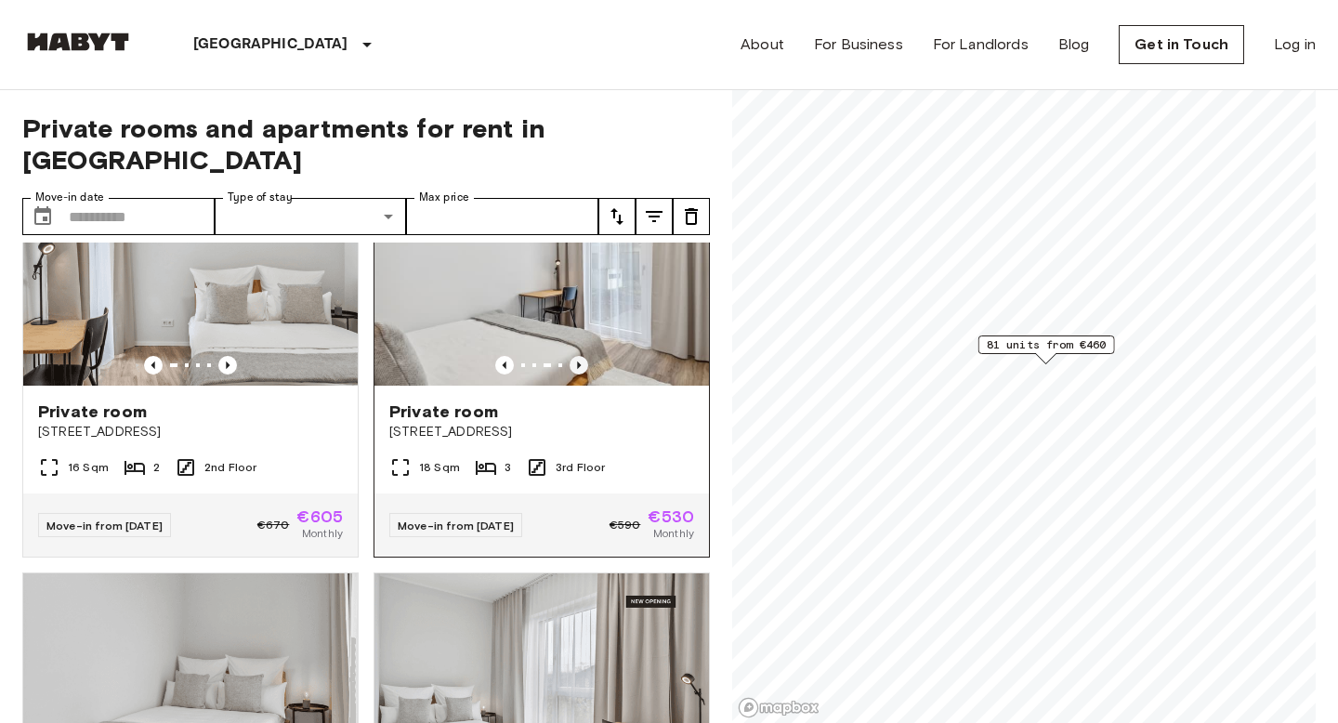
click at [582, 356] on icon "Previous image" at bounding box center [578, 365] width 19 height 19
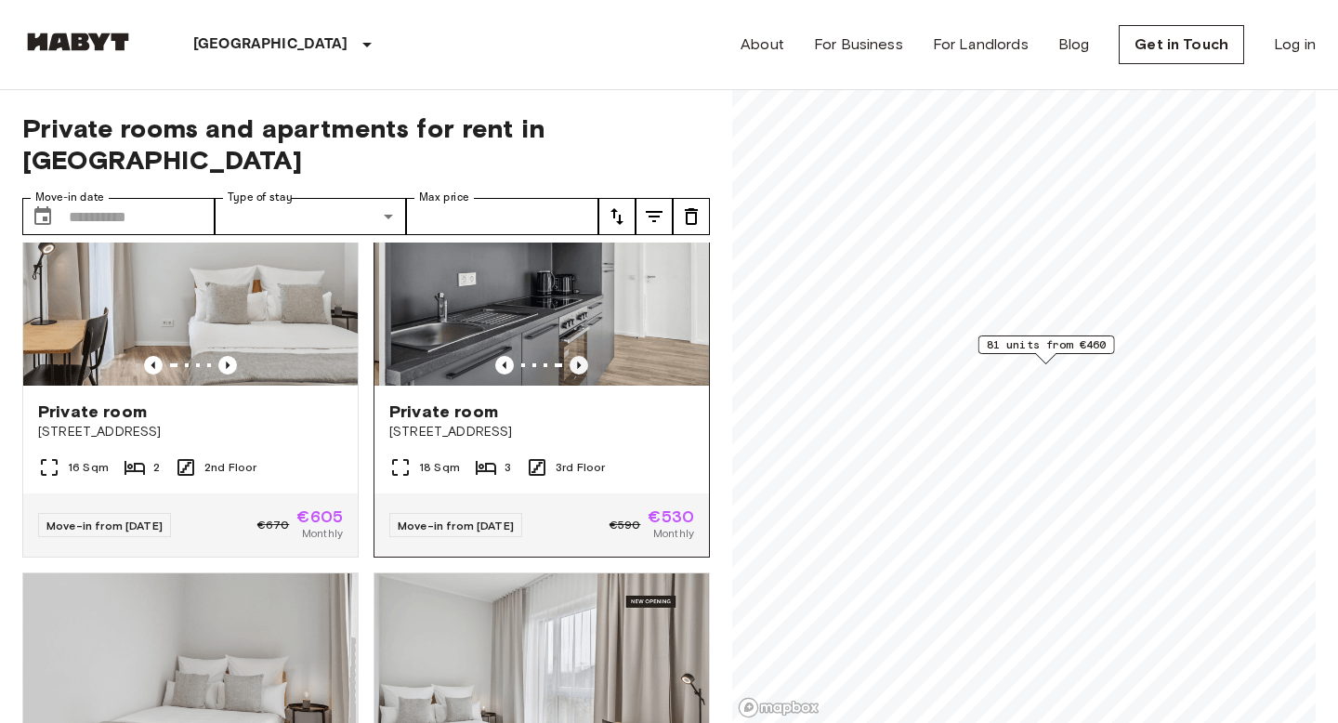
click at [582, 356] on icon "Previous image" at bounding box center [578, 365] width 19 height 19
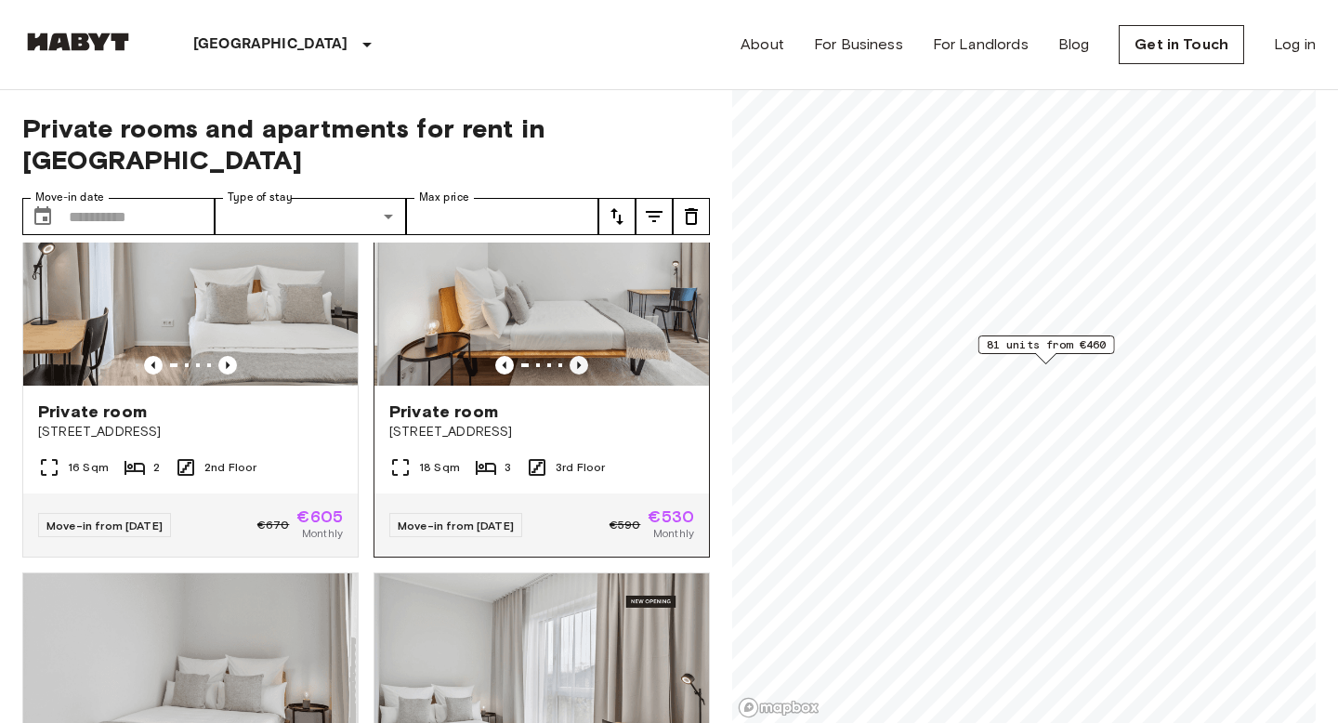
click at [582, 356] on icon "Previous image" at bounding box center [578, 365] width 19 height 19
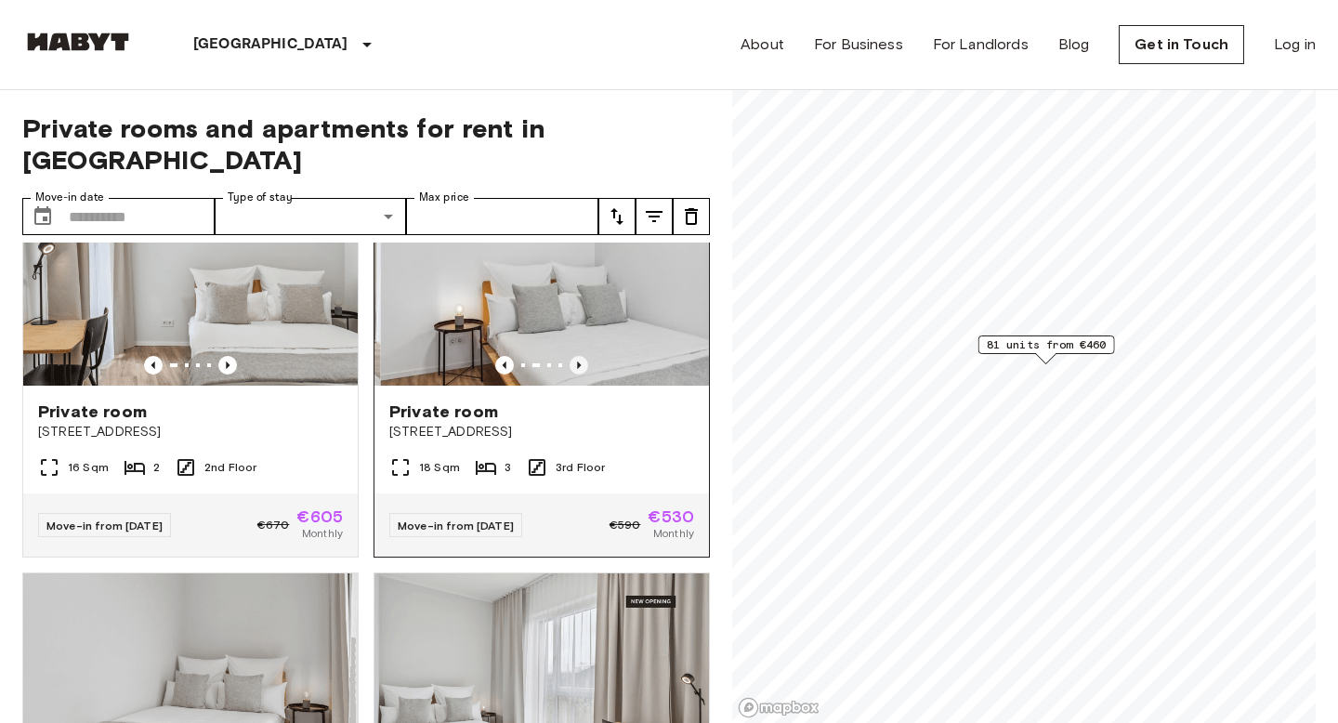
click at [582, 356] on icon "Previous image" at bounding box center [578, 365] width 19 height 19
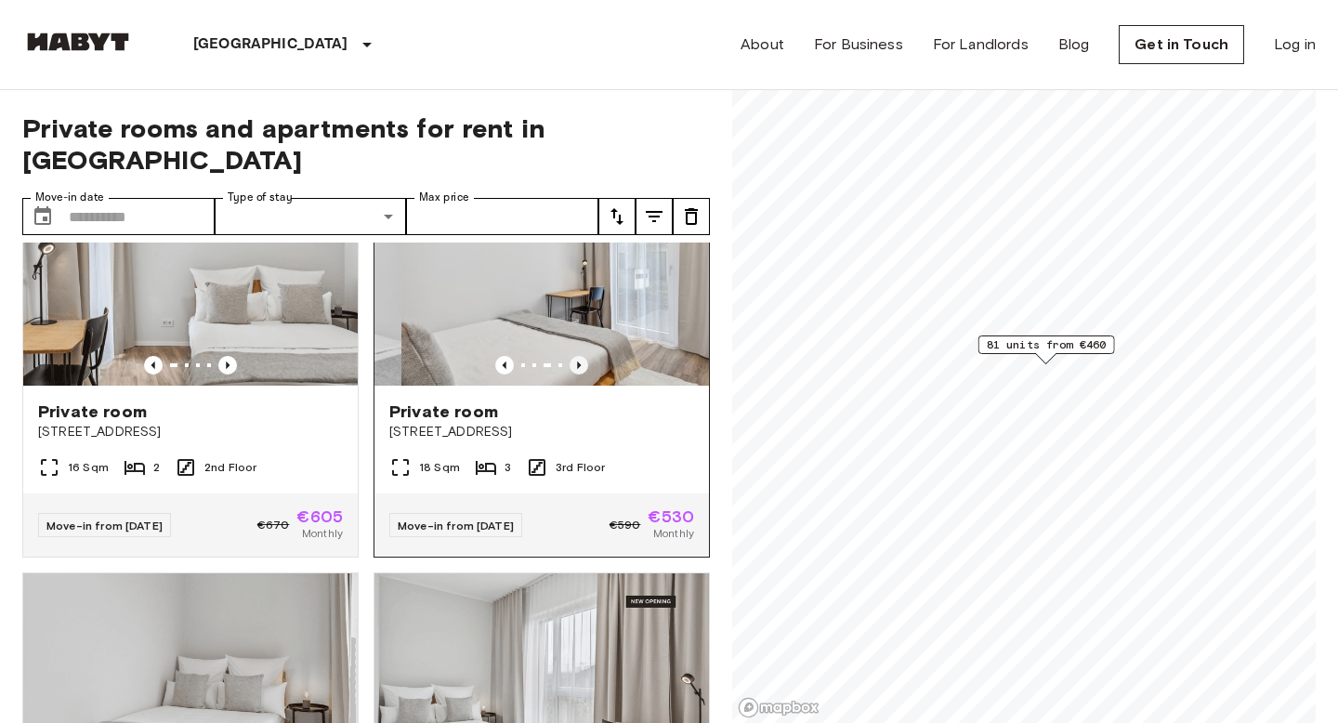
click at [582, 356] on icon "Previous image" at bounding box center [578, 365] width 19 height 19
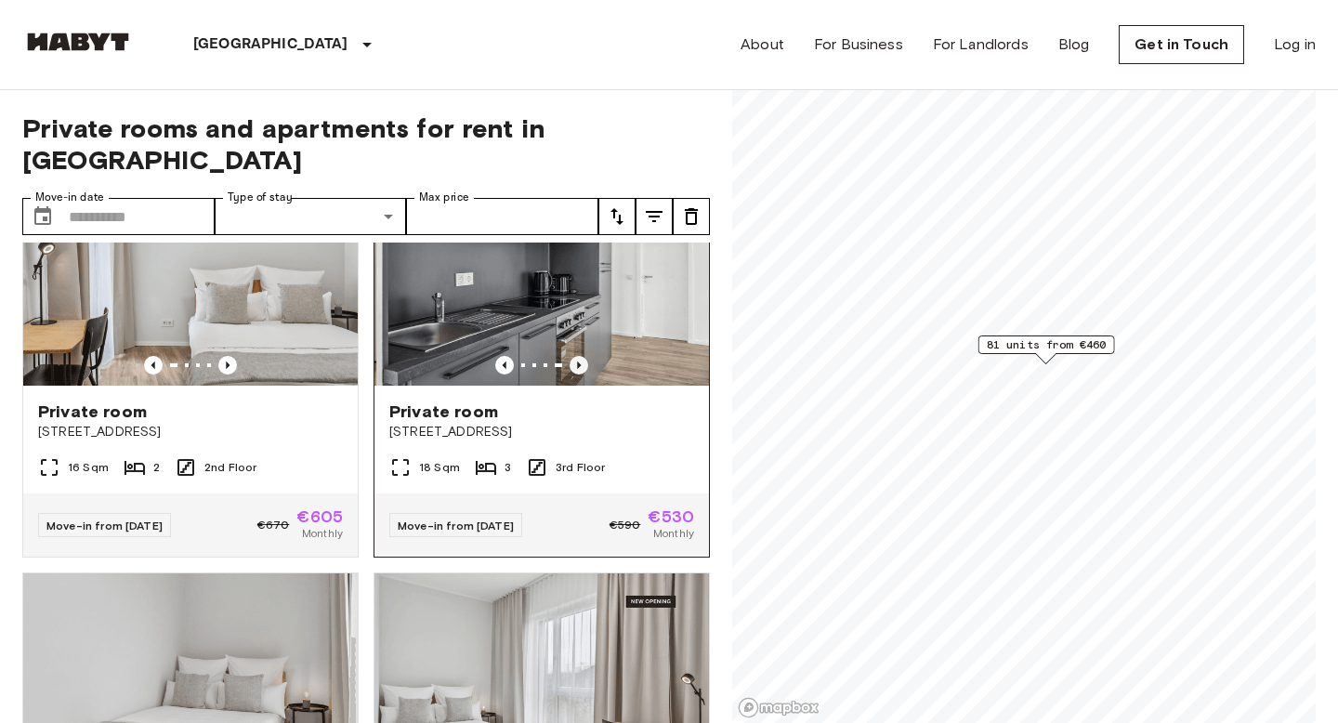
click at [582, 356] on icon "Previous image" at bounding box center [578, 365] width 19 height 19
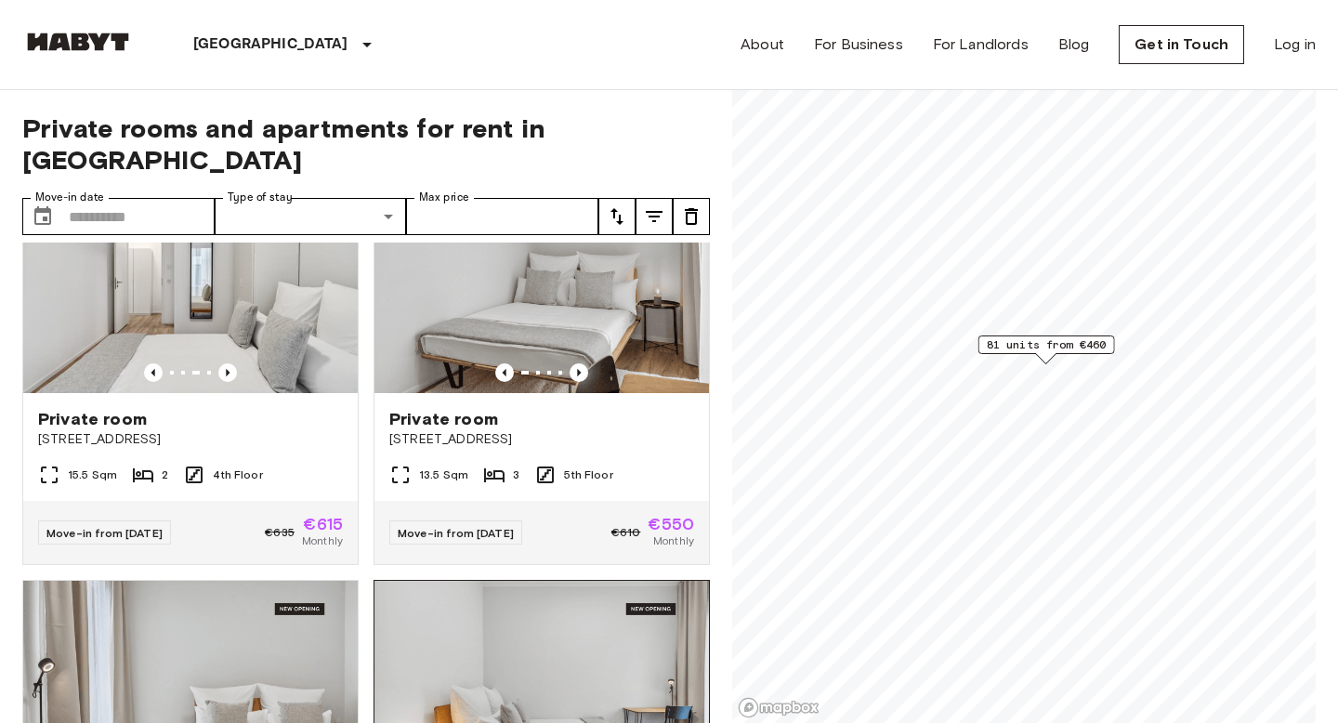
scroll to position [426, 0]
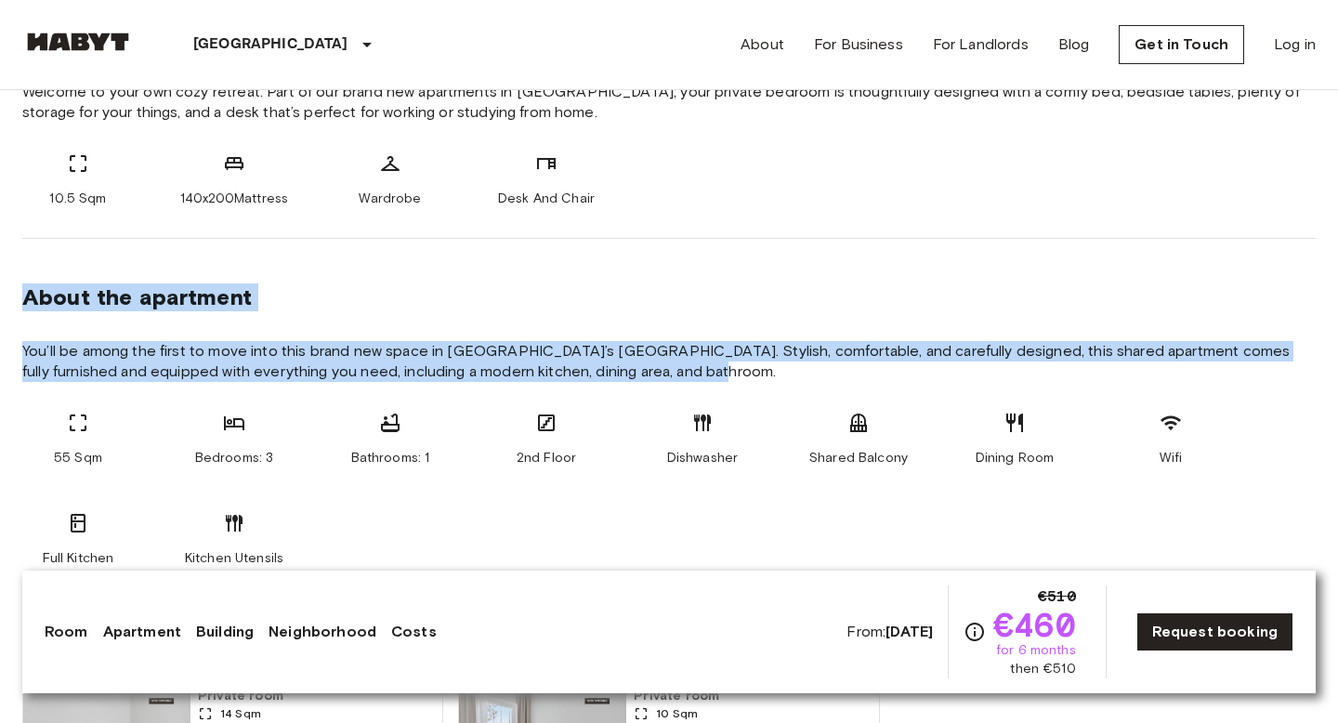
drag, startPoint x: 726, startPoint y: 372, endPoint x: 544, endPoint y: 249, distance: 220.0
click at [544, 249] on section "About the apartment You’ll be among the first to move into this brand new space…" at bounding box center [668, 418] width 1293 height 359
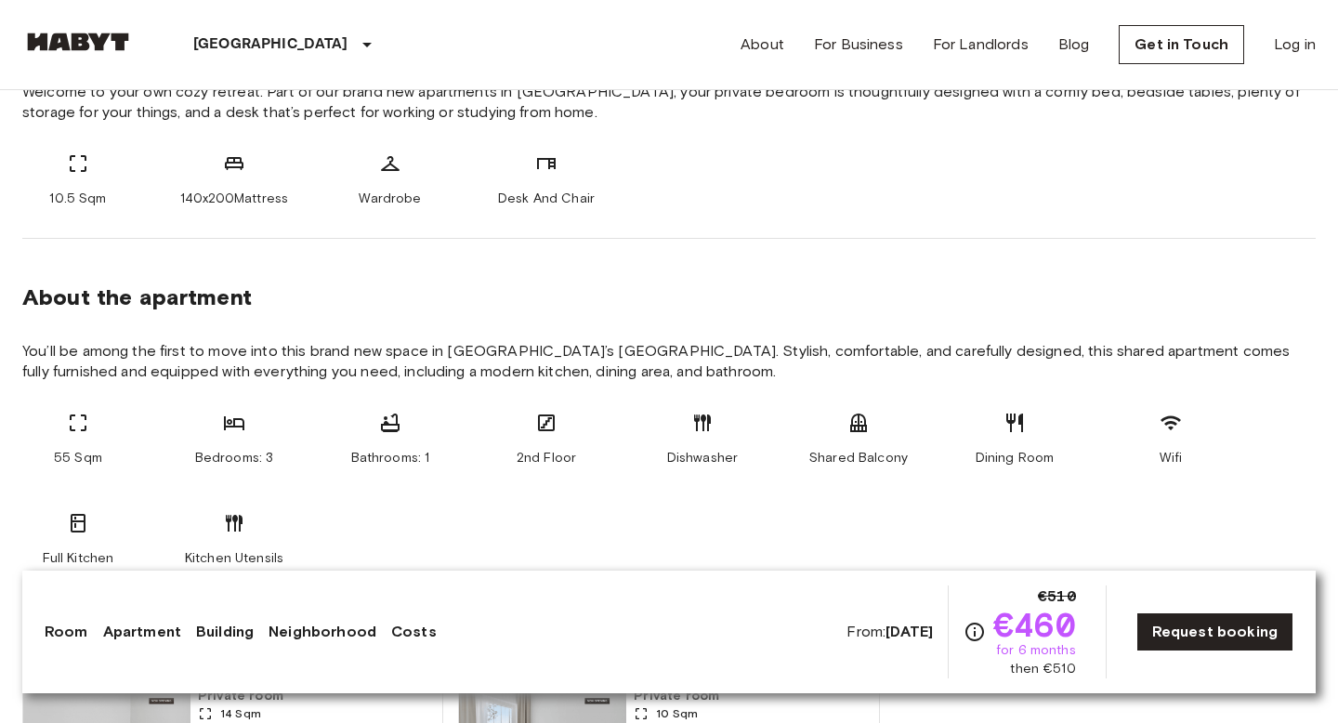
click at [554, 316] on section "About the apartment You’ll be among the first to move into this brand new space…" at bounding box center [668, 418] width 1293 height 359
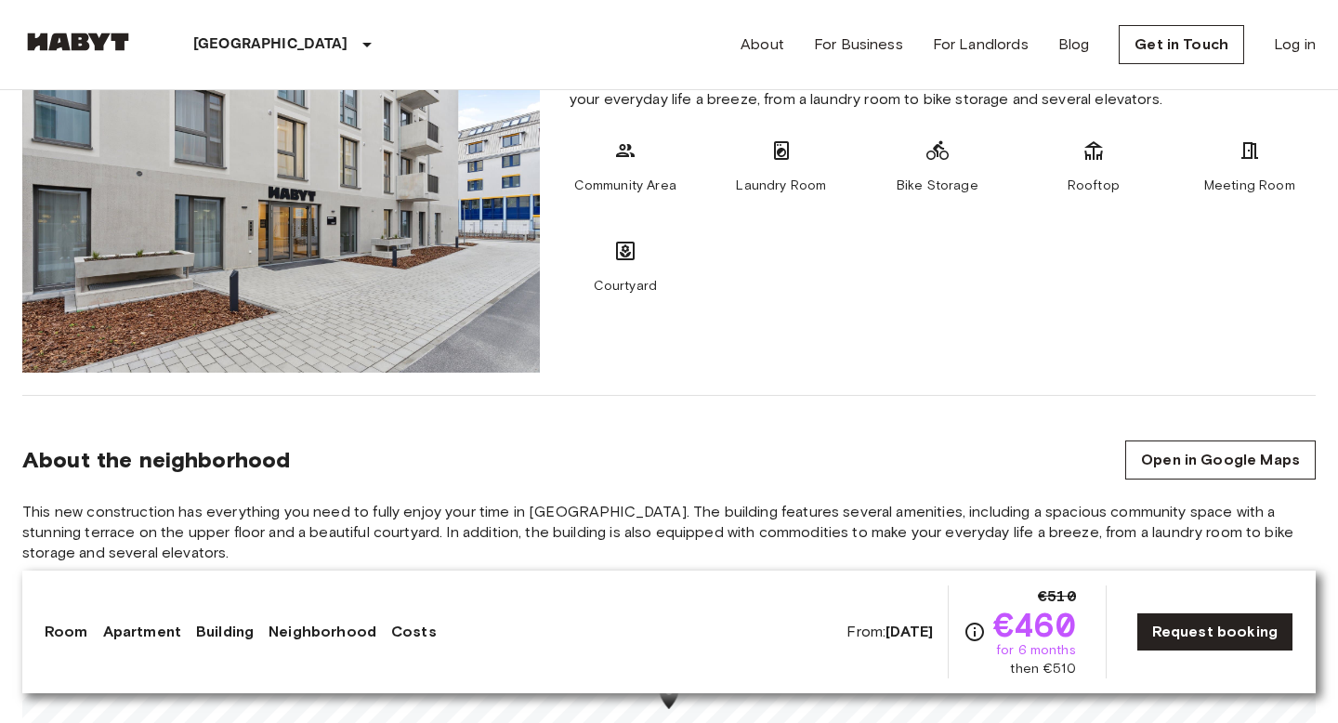
scroll to position [1953, 0]
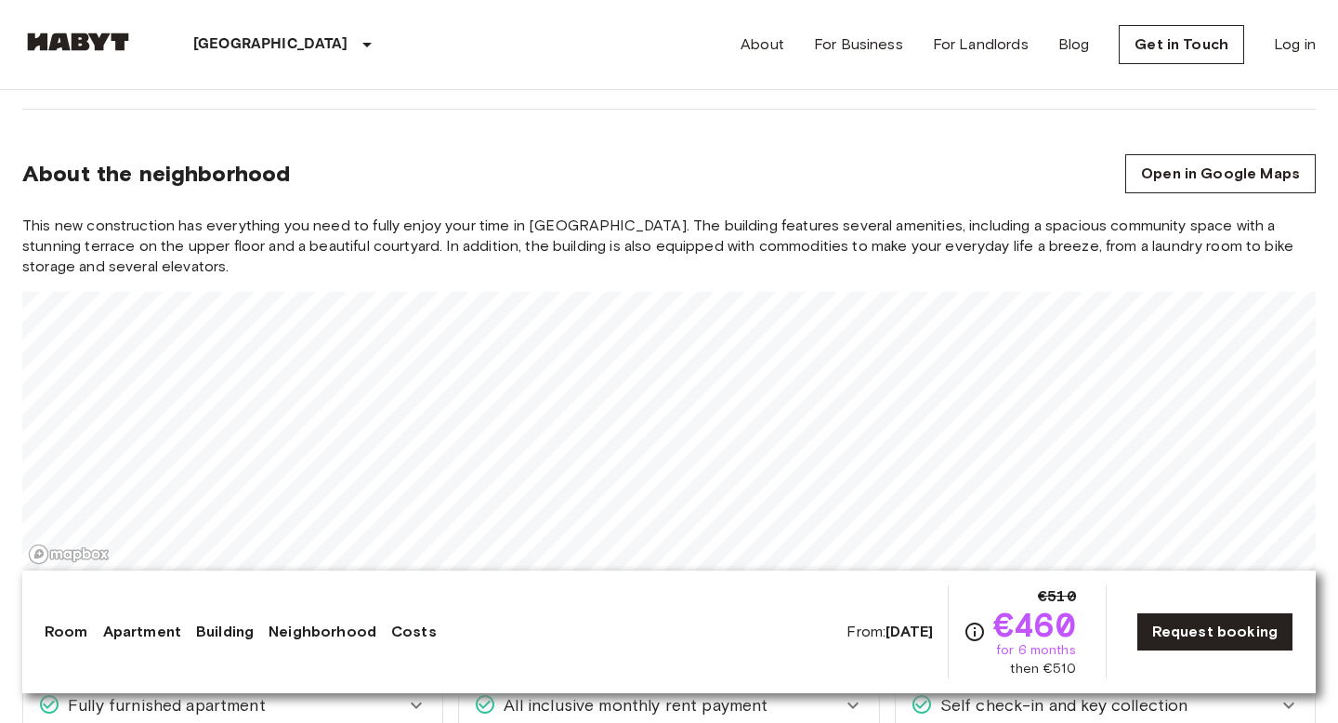
click at [561, 285] on div "This new construction has everything you need to fully enjoy your time in [GEOG…" at bounding box center [668, 393] width 1293 height 355
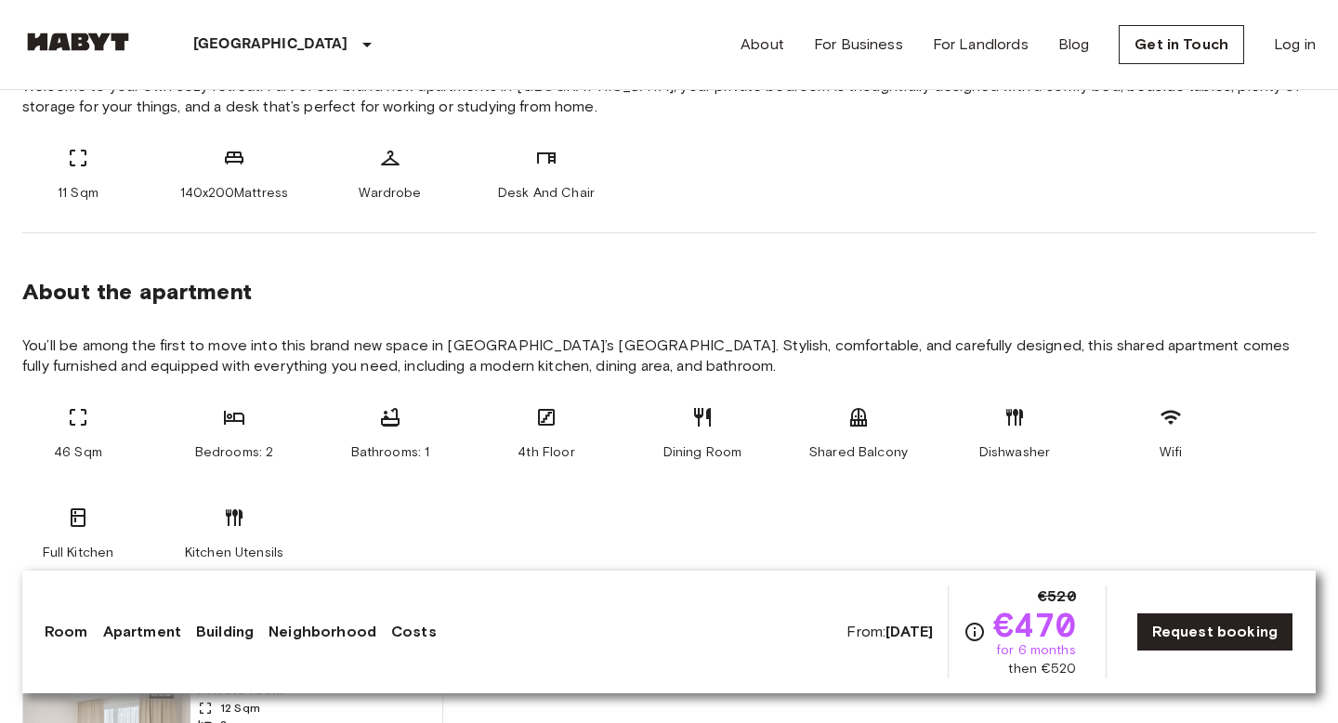
scroll to position [786, 0]
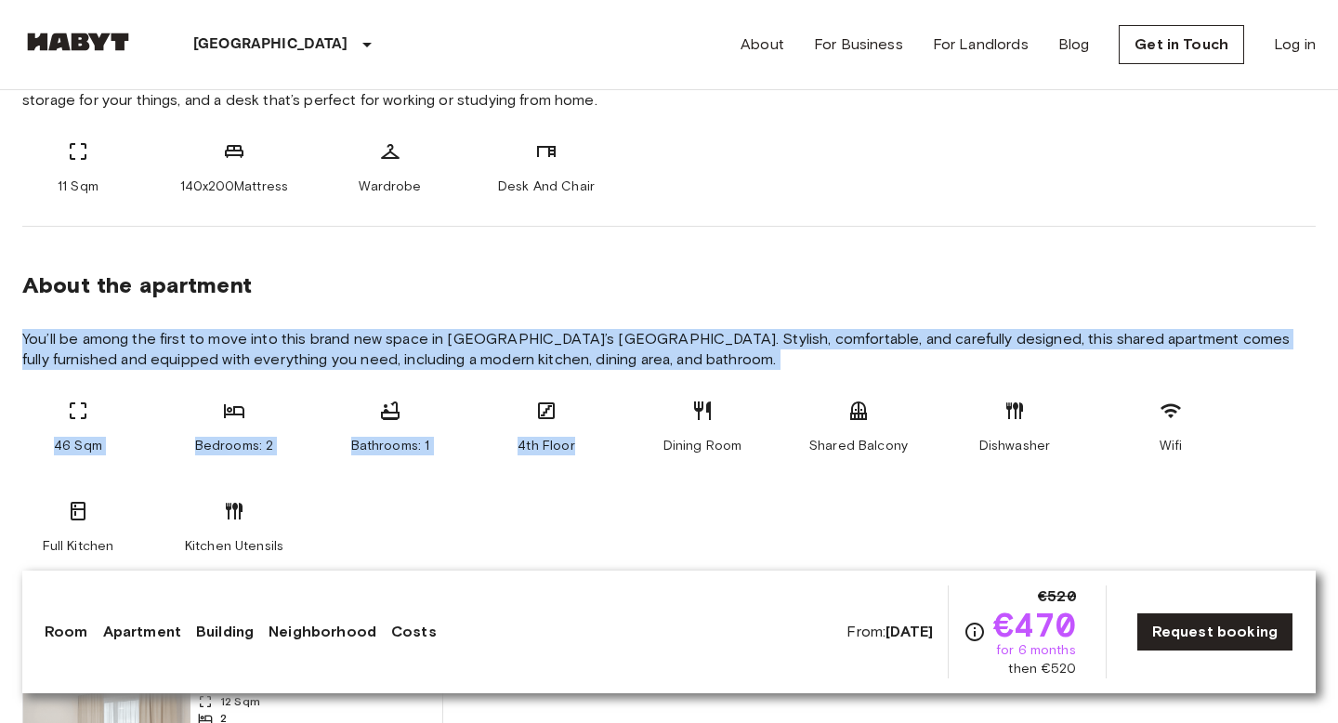
drag, startPoint x: 559, startPoint y: 535, endPoint x: 665, endPoint y: 277, distance: 279.1
click at [665, 277] on section "About the apartment You’ll be among the first to move into this brand new space…" at bounding box center [668, 406] width 1293 height 359
click at [665, 277] on div "About the apartment" at bounding box center [668, 285] width 1293 height 28
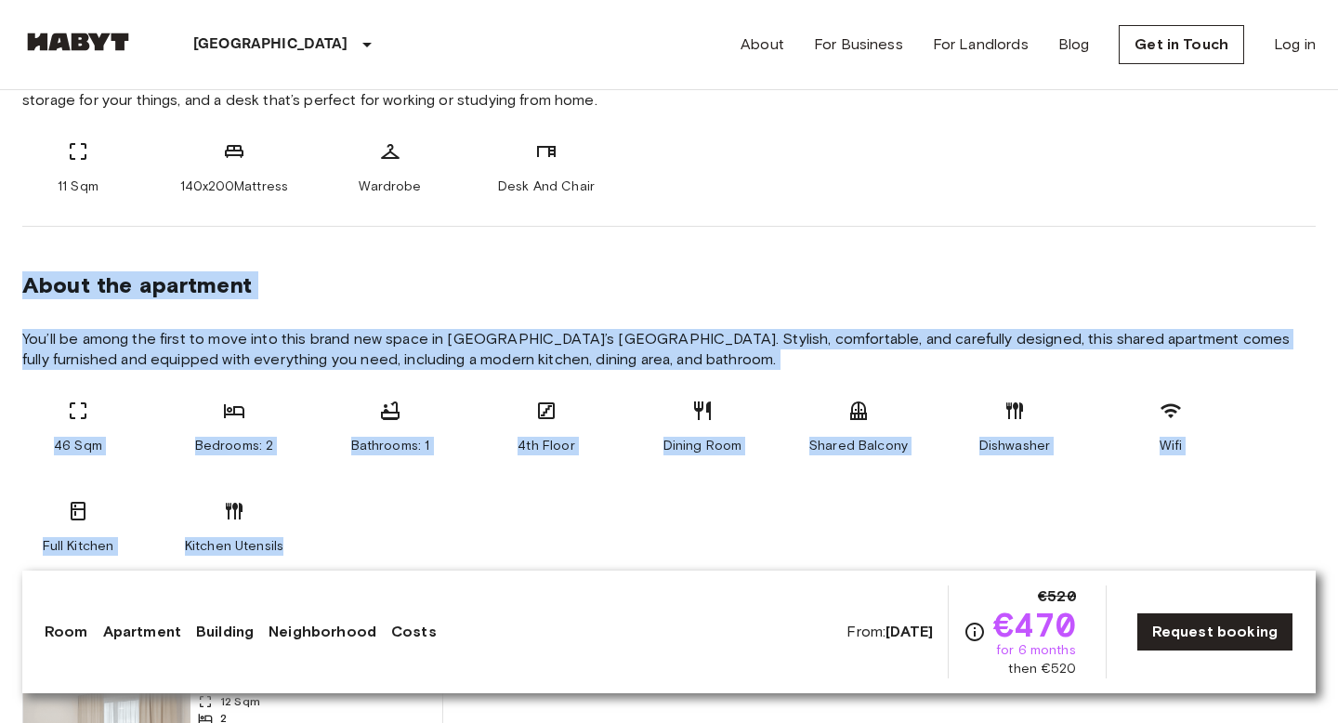
drag, startPoint x: 738, startPoint y: 270, endPoint x: 307, endPoint y: 551, distance: 514.3
click at [307, 551] on section "About the apartment You’ll be among the first to move into this brand new space…" at bounding box center [668, 406] width 1293 height 359
click at [307, 551] on div "46 Sqm Bedrooms: 2 Bathrooms: 1 4th Floor Dining Room Shared Balcony Dishwasher…" at bounding box center [668, 477] width 1293 height 156
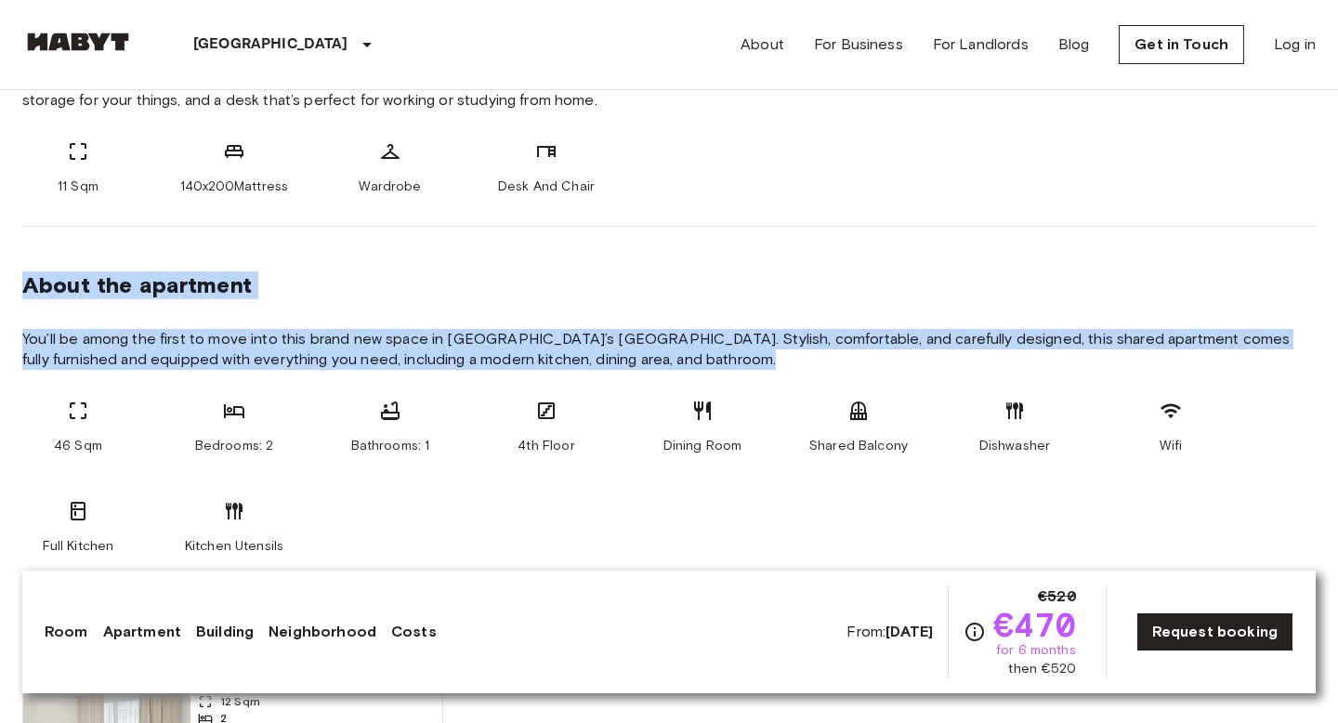
drag, startPoint x: 307, startPoint y: 551, endPoint x: 22, endPoint y: 278, distance: 394.2
click at [22, 278] on section "About the apartment You’ll be among the first to move into this brand new space…" at bounding box center [668, 406] width 1293 height 359
click at [22, 278] on span "About the apartment" at bounding box center [136, 285] width 229 height 28
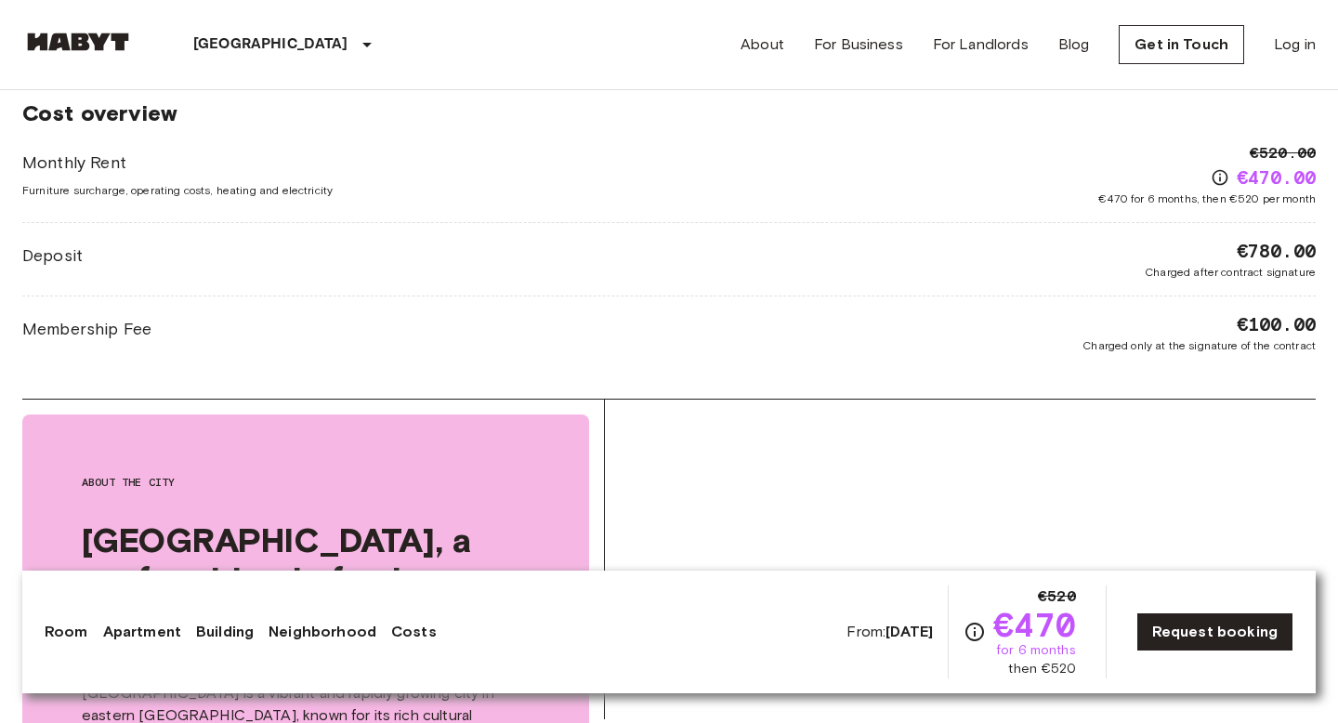
scroll to position [2883, 0]
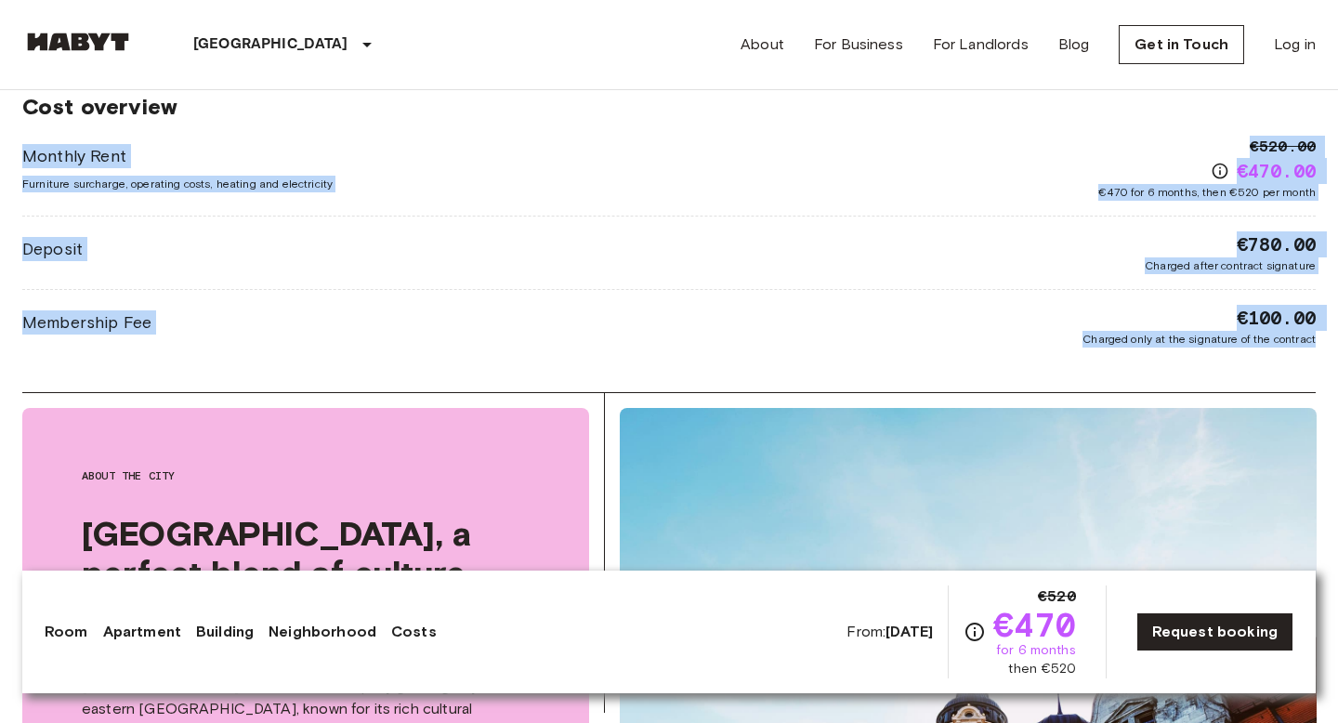
drag, startPoint x: 1323, startPoint y: 346, endPoint x: 572, endPoint y: 131, distance: 780.6
click at [572, 131] on div "Cost overview Monthly Rent Furniture surcharge, operating costs, heating and el…" at bounding box center [668, 220] width 1293 height 344
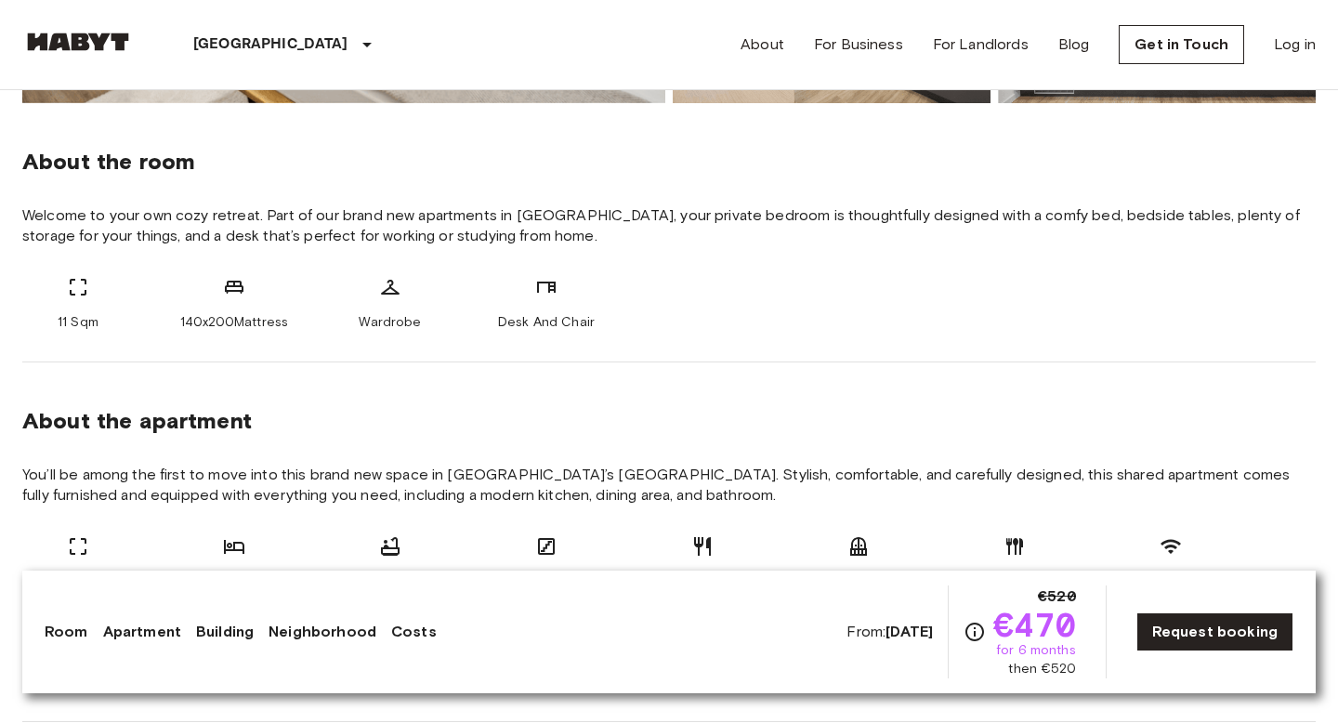
scroll to position [657, 0]
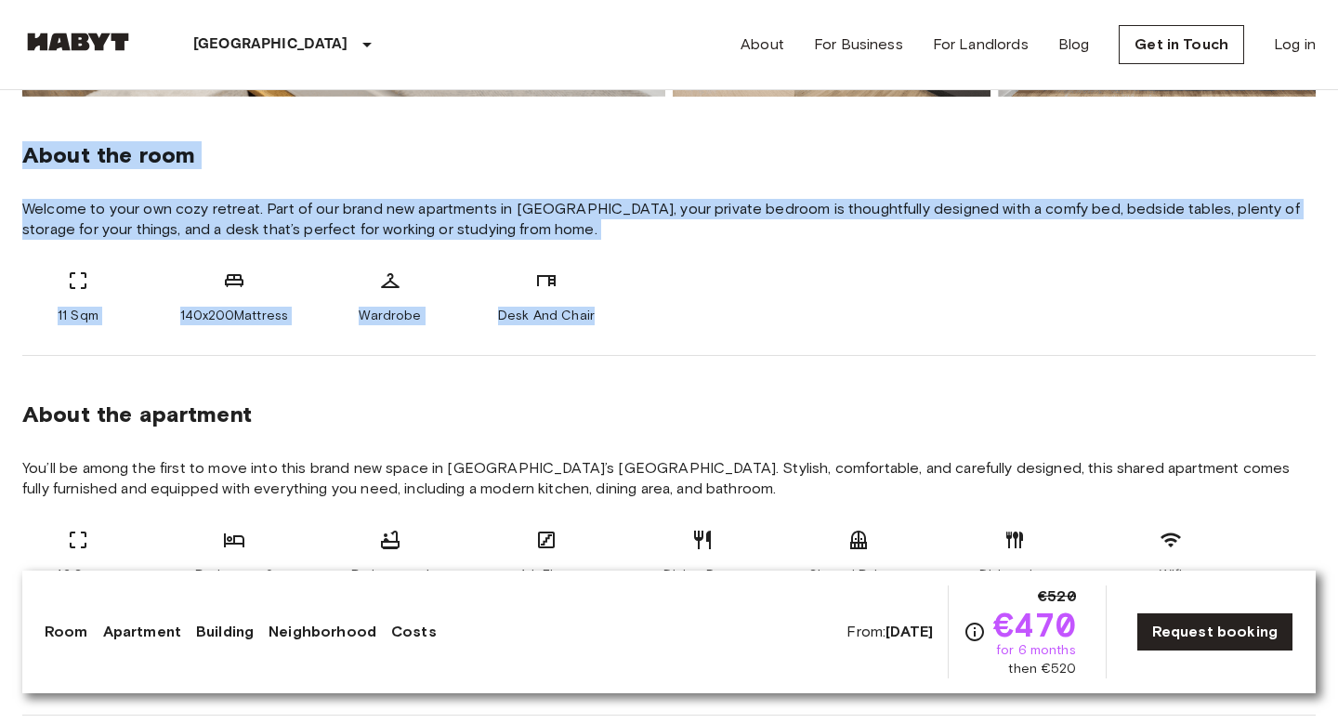
drag, startPoint x: 773, startPoint y: 315, endPoint x: 177, endPoint y: 137, distance: 621.6
click at [177, 137] on div "About the room Welcome to your own cozy retreat. Part of our brand new apartmen…" at bounding box center [668, 226] width 1293 height 259
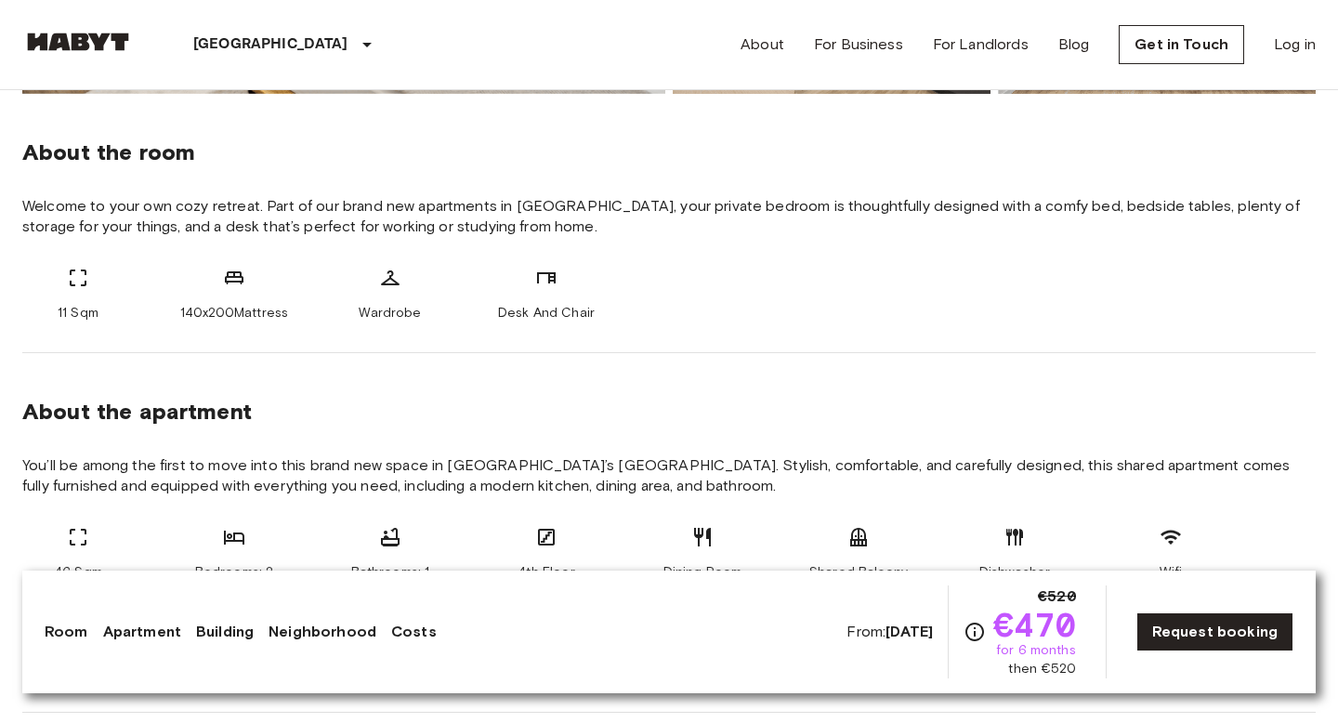
scroll to position [877, 0]
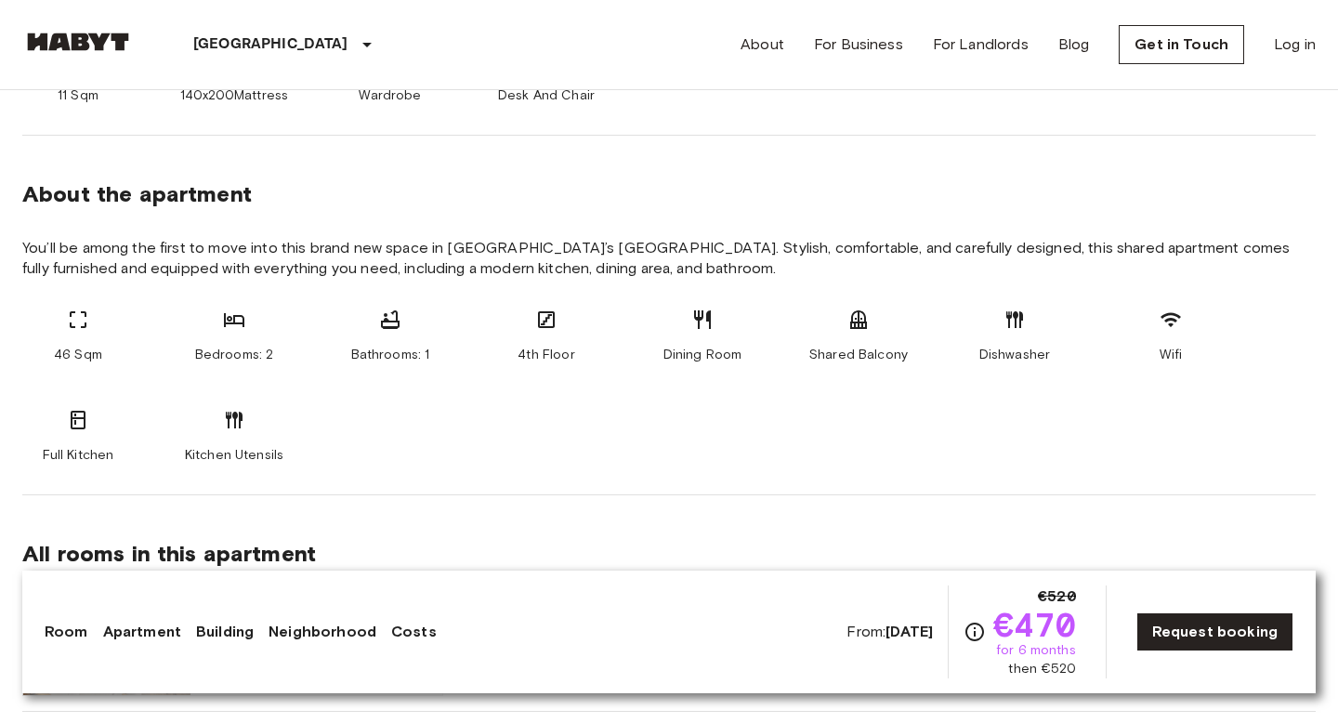
click at [411, 625] on link "Costs" at bounding box center [414, 632] width 46 height 22
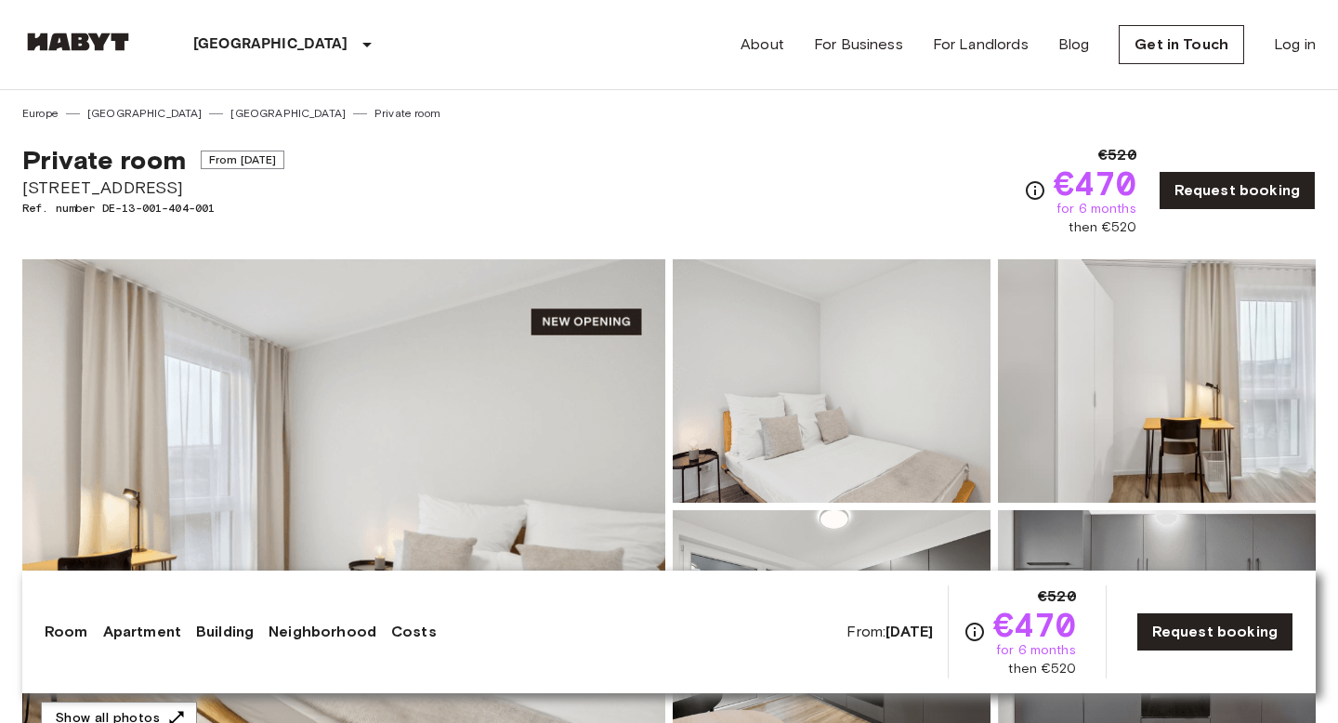
drag, startPoint x: 330, startPoint y: 196, endPoint x: 42, endPoint y: 38, distance: 328.4
click at [42, 38] on img at bounding box center [77, 42] width 111 height 19
click at [1203, 38] on link "Get in Touch" at bounding box center [1180, 44] width 125 height 39
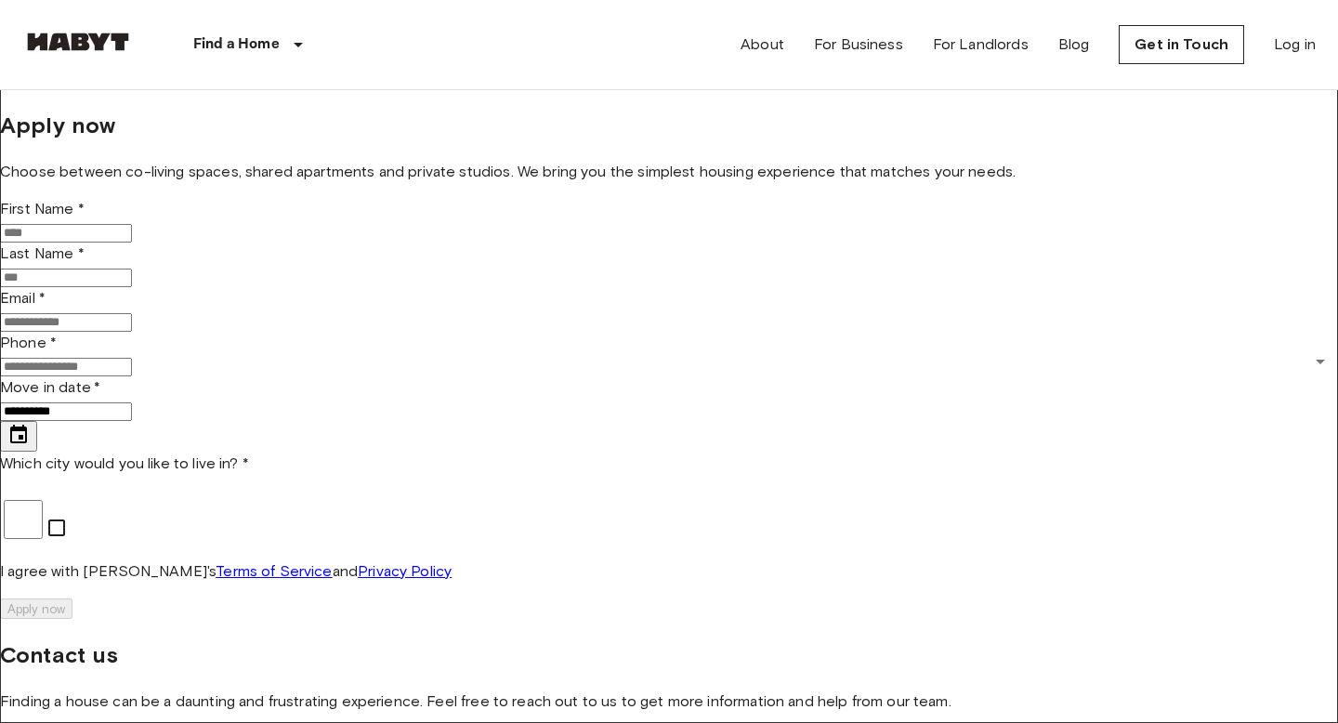
click at [132, 242] on input "First Name *" at bounding box center [66, 233] width 132 height 19
type input "*****"
type input "*******"
click at [124, 332] on input "Email *" at bounding box center [66, 322] width 132 height 19
type input "**********"
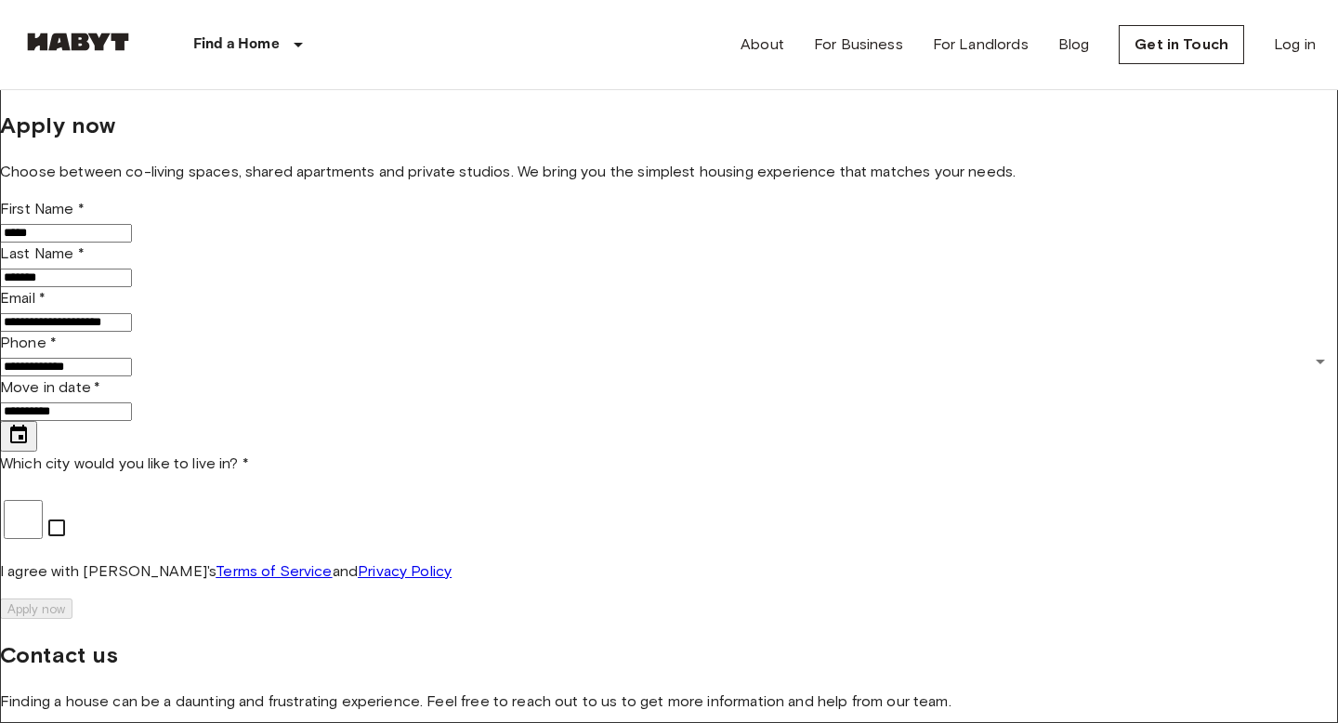
type input "**********"
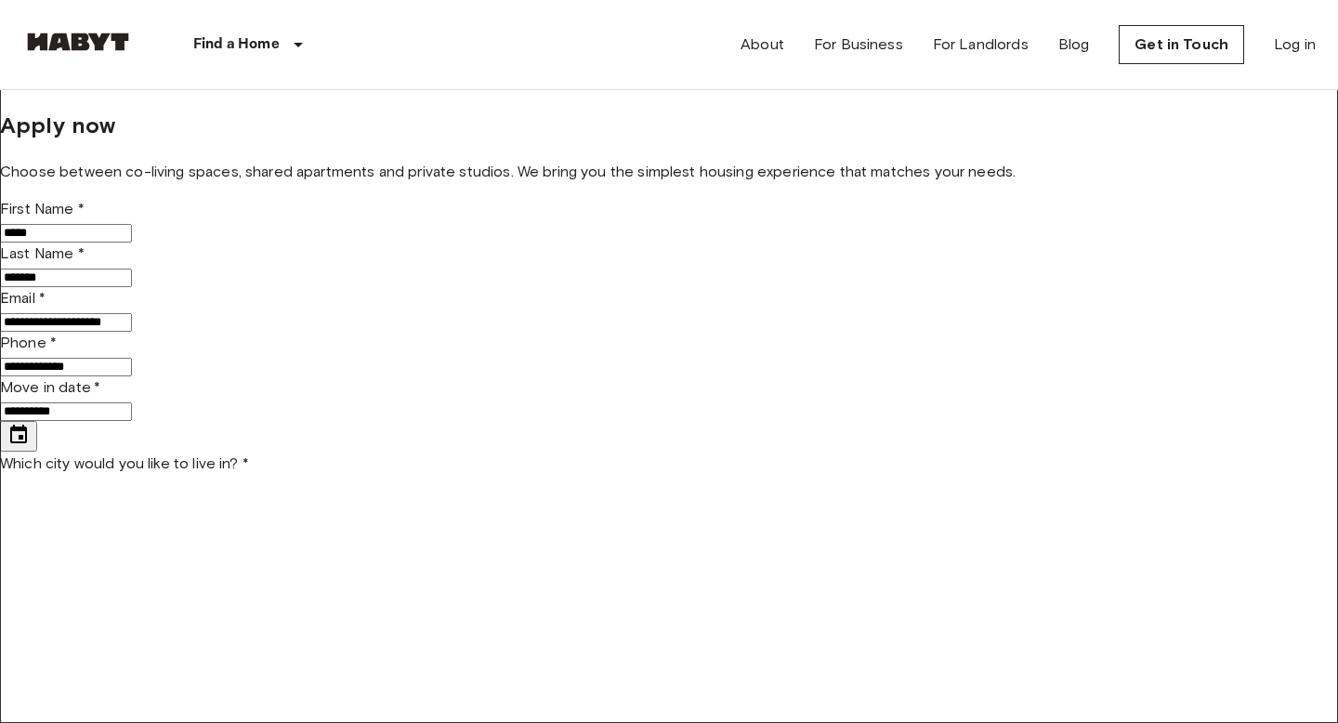
scroll to position [150, 0]
type input "*******"
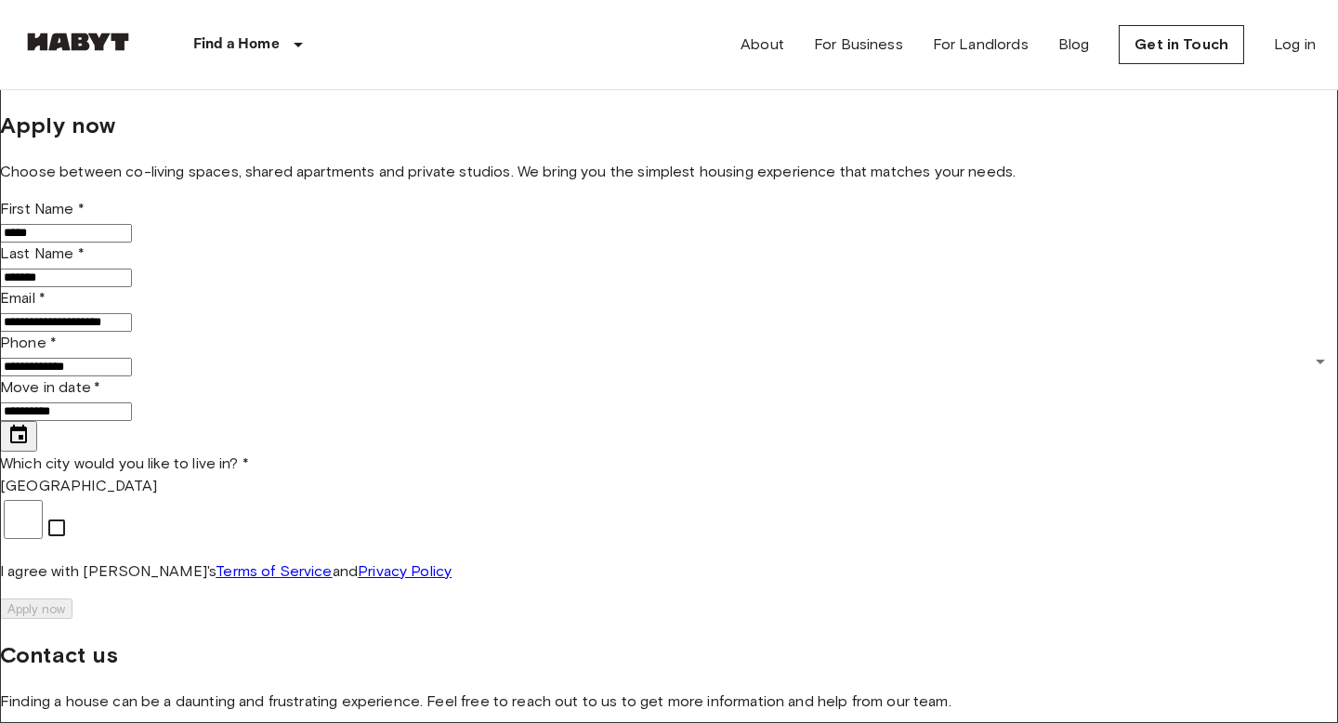
click at [332, 580] on link "Terms of Service" at bounding box center [274, 571] width 116 height 18
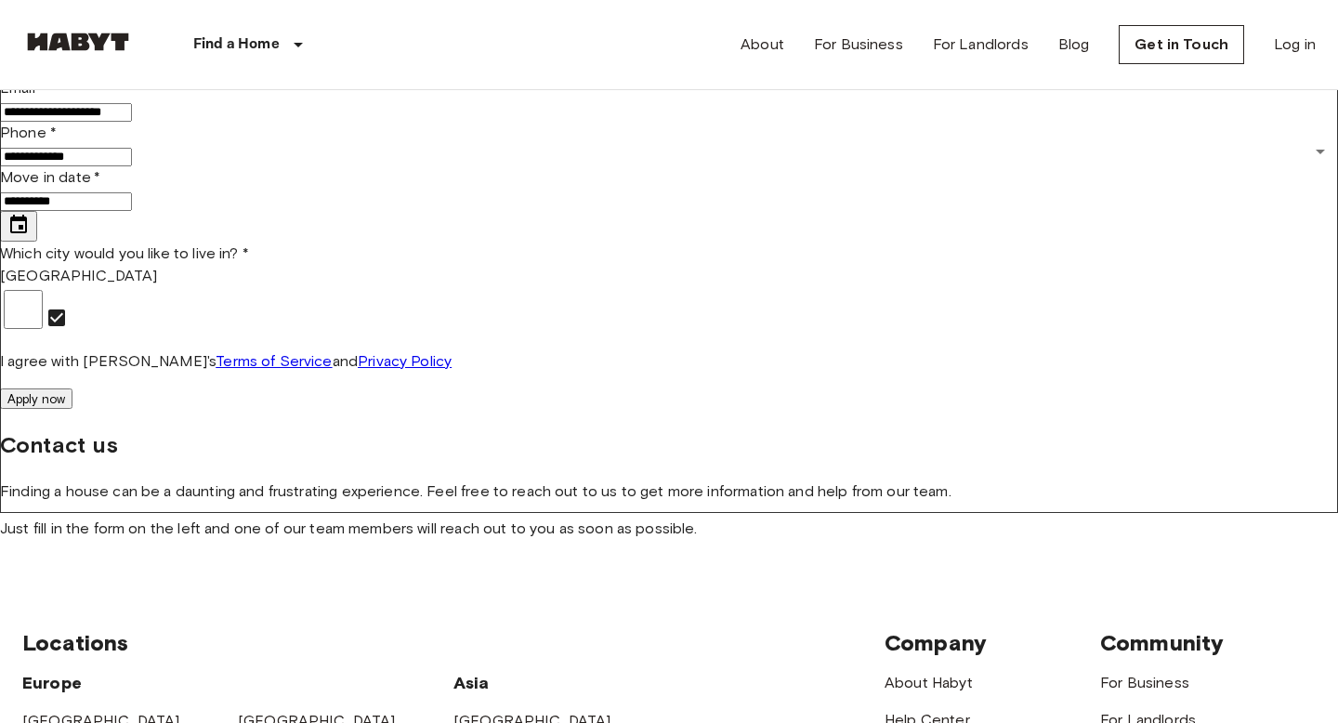
scroll to position [392, 0]
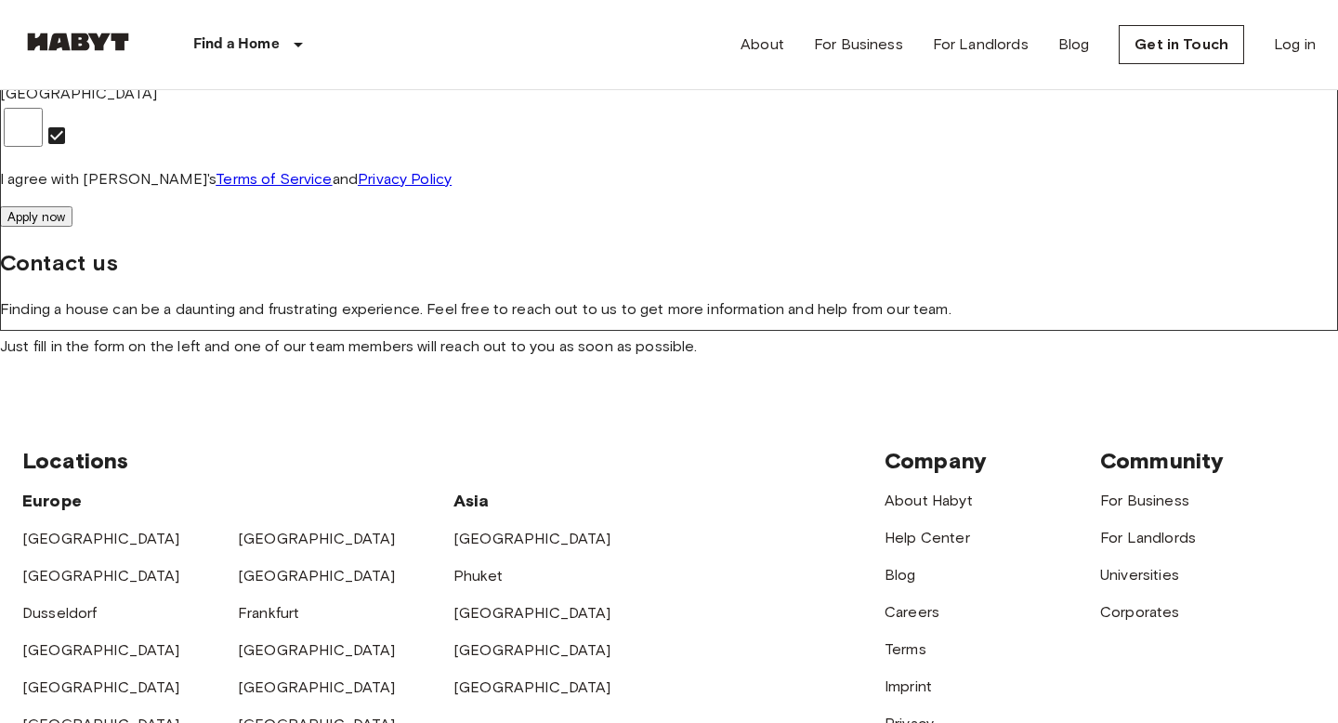
click at [72, 226] on button "Apply now" at bounding box center [36, 216] width 72 height 20
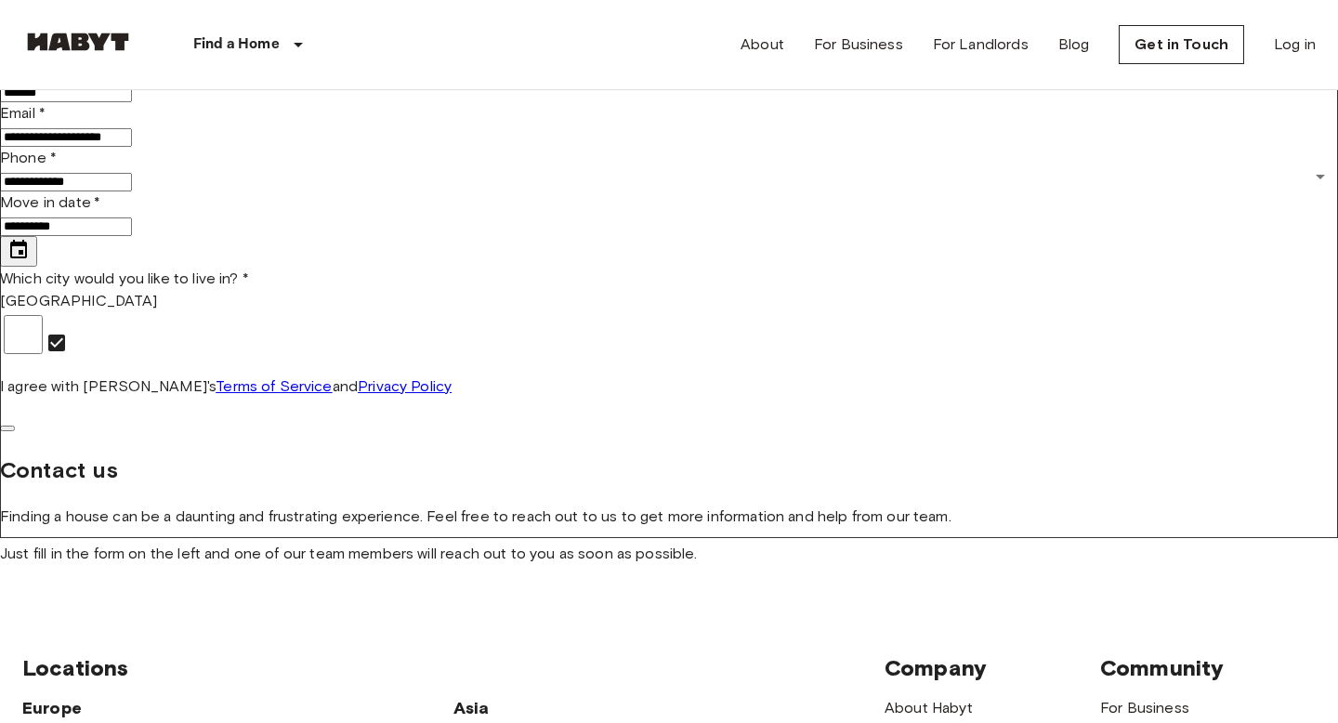
scroll to position [179, 0]
